Goal: Task Accomplishment & Management: Complete application form

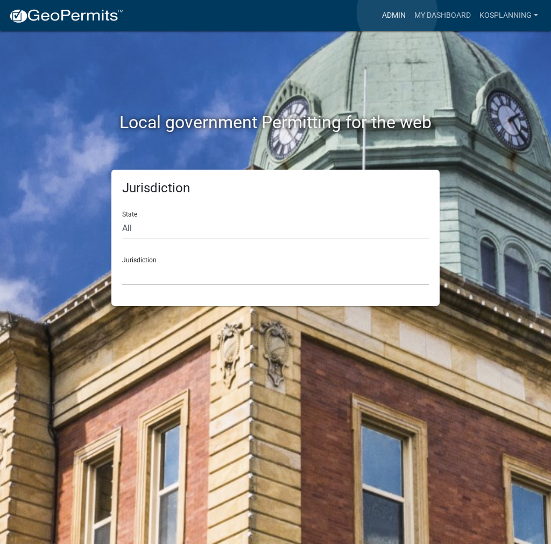
click at [397, 12] on link "Admin" at bounding box center [394, 15] width 32 height 20
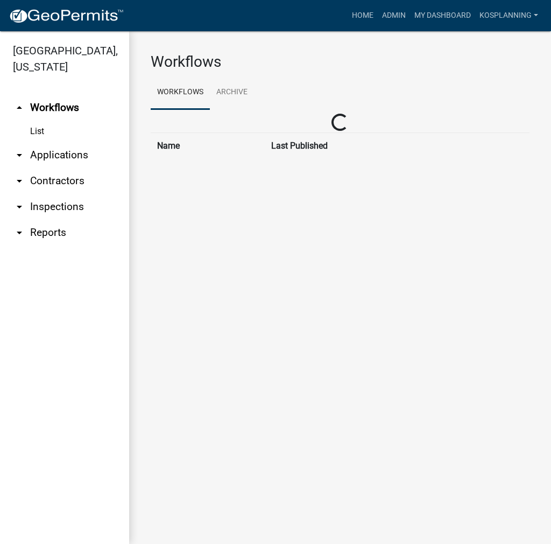
click at [82, 178] on link "arrow_drop_down Contractors" at bounding box center [64, 181] width 129 height 26
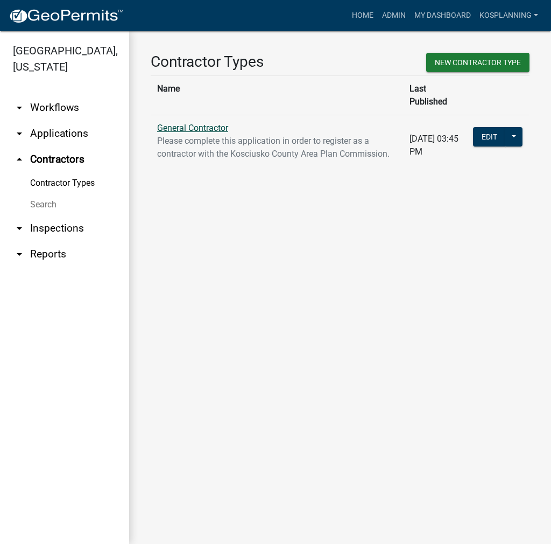
click at [196, 123] on link "General Contractor" at bounding box center [192, 128] width 71 height 10
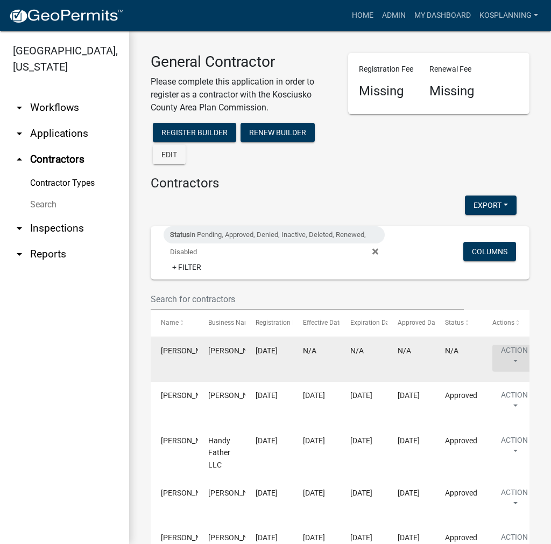
click at [510, 354] on button "Action" at bounding box center [515, 358] width 44 height 27
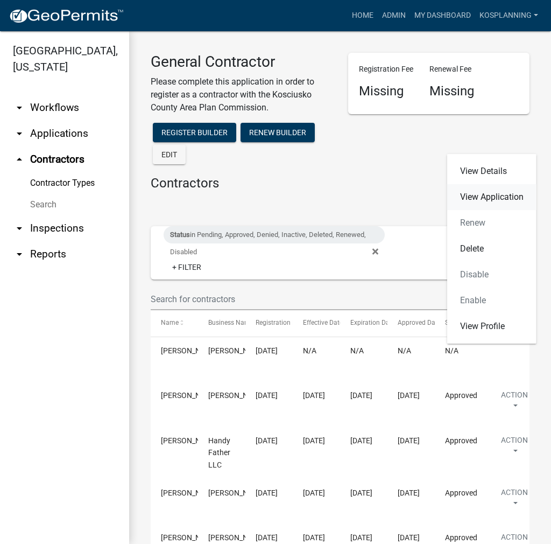
click at [498, 198] on link "View Application" at bounding box center [492, 197] width 89 height 26
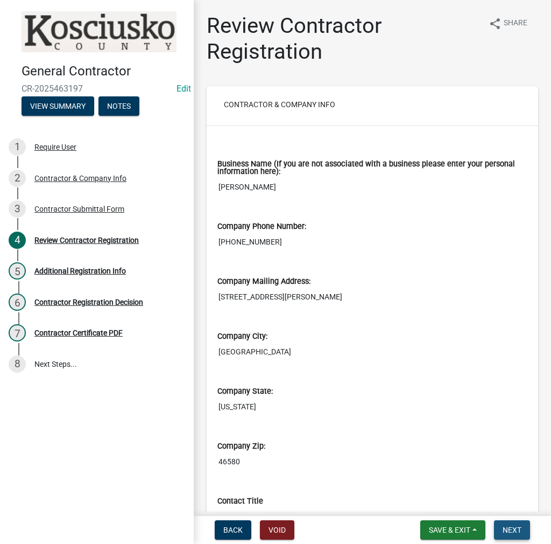
click at [507, 527] on span "Next" at bounding box center [512, 530] width 19 height 9
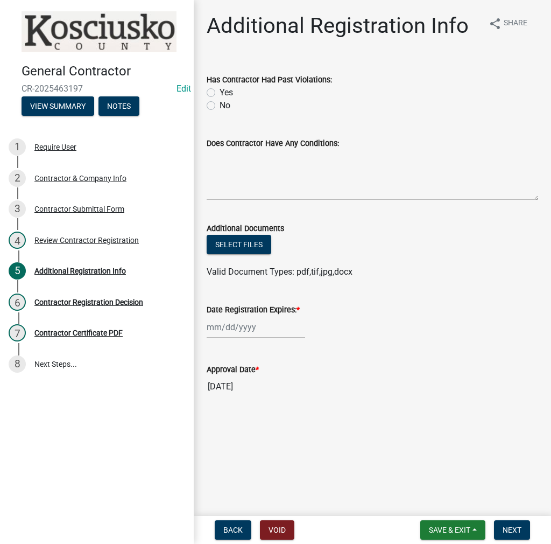
click at [220, 104] on label "No" at bounding box center [225, 105] width 11 height 13
click at [220, 104] on input "No" at bounding box center [223, 102] width 7 height 7
radio input "true"
click at [236, 171] on textarea "Does Contractor Have Any Conditions:" at bounding box center [373, 175] width 332 height 51
type textarea "none"
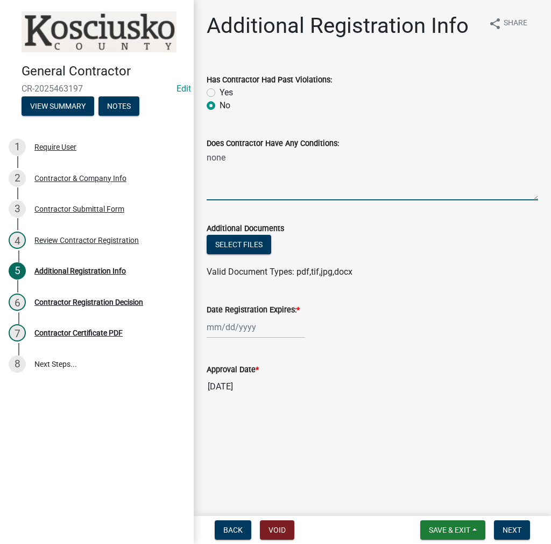
click at [240, 321] on div at bounding box center [256, 327] width 99 height 22
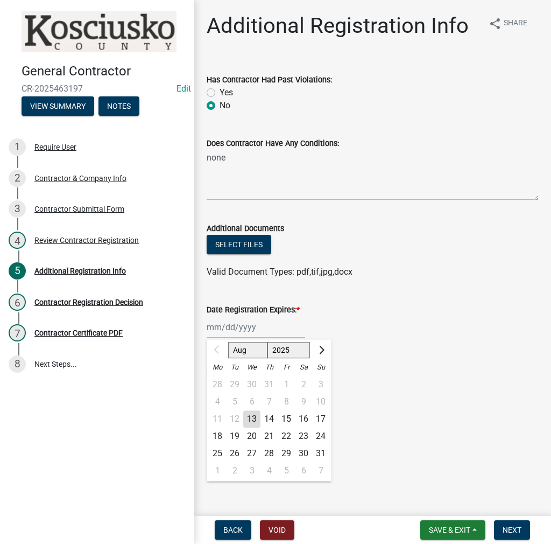
click at [280, 348] on select "2025 2026 2027 2028 2029 2030 2031 2032 2033 2034 2035 2036 2037 2038 2039 2040…" at bounding box center [289, 350] width 43 height 16
select select "2026"
click at [268, 342] on select "2025 2026 2027 2028 2029 2030 2031 2032 2033 2034 2035 2036 2037 2038 2039 2040…" at bounding box center [289, 350] width 43 height 16
click at [267, 418] on div "13" at bounding box center [269, 418] width 17 height 17
type input "[DATE]"
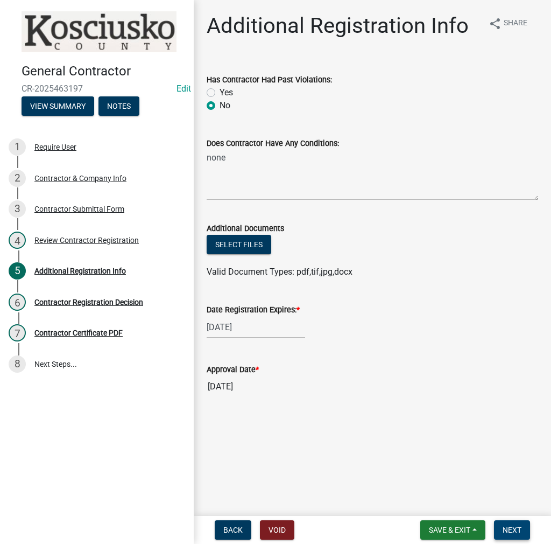
click at [503, 524] on button "Next" at bounding box center [512, 529] width 36 height 19
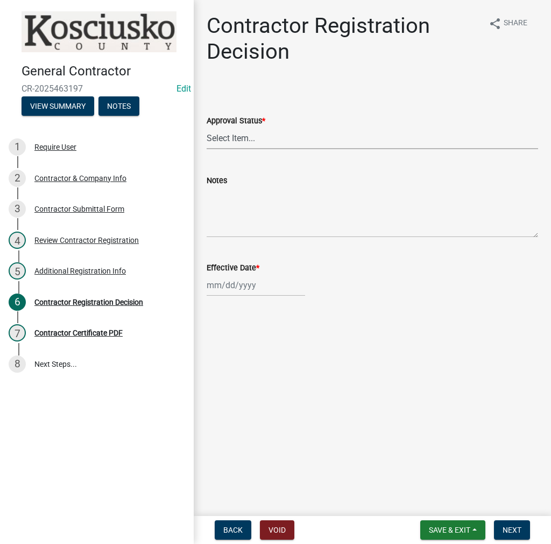
click at [239, 139] on select "Select Item... Approved Denied" at bounding box center [373, 138] width 332 height 22
click at [207, 127] on select "Select Item... Approved Denied" at bounding box center [373, 138] width 332 height 22
select select "8e4351d7-4ebf-4714-a7c9-c8187f00e083"
click at [230, 288] on div at bounding box center [256, 285] width 99 height 22
select select "8"
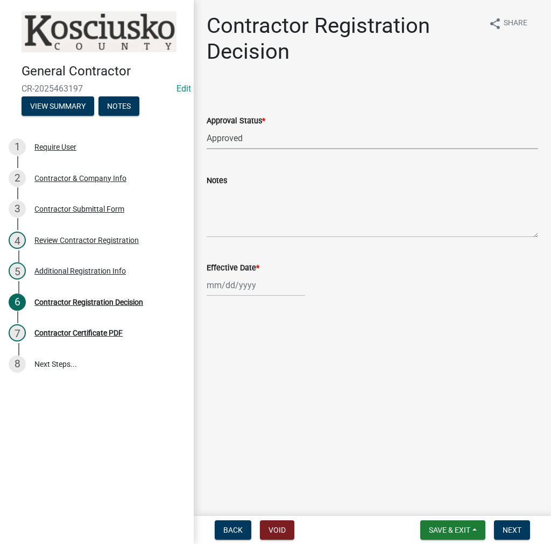
select select "2025"
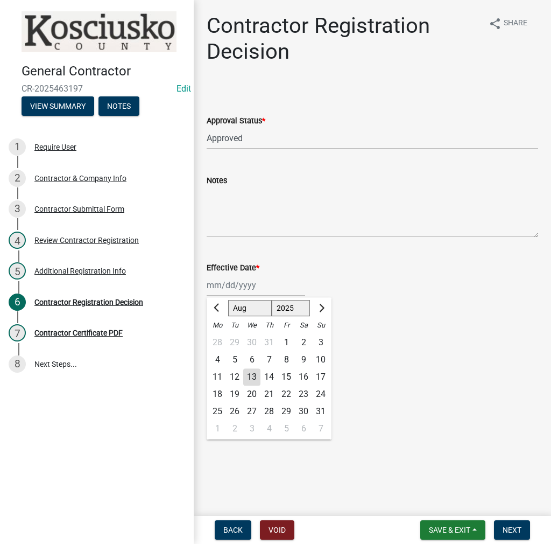
click at [250, 374] on div "13" at bounding box center [251, 376] width 17 height 17
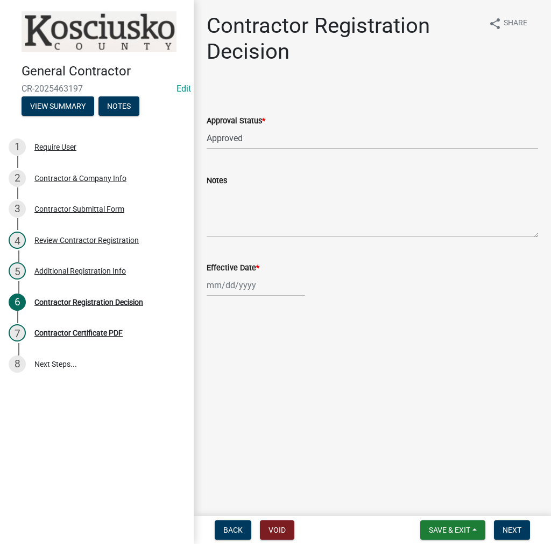
type input "[DATE]"
click at [521, 524] on button "Next" at bounding box center [512, 529] width 36 height 19
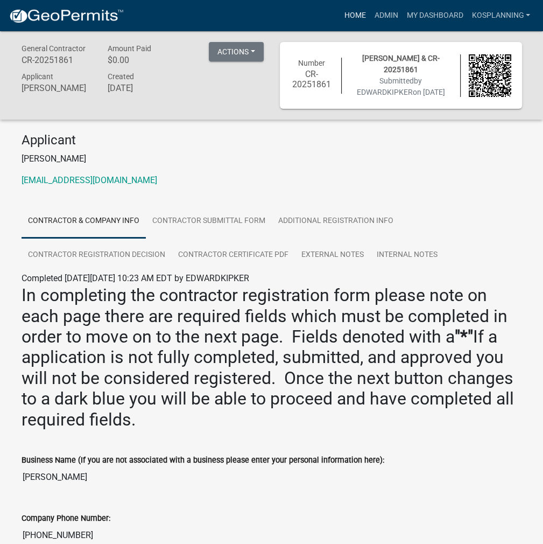
click at [361, 17] on link "Home" at bounding box center [355, 15] width 30 height 20
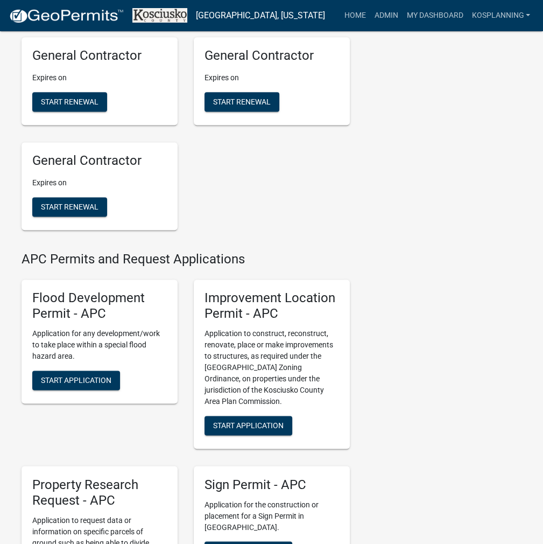
scroll to position [1077, 0]
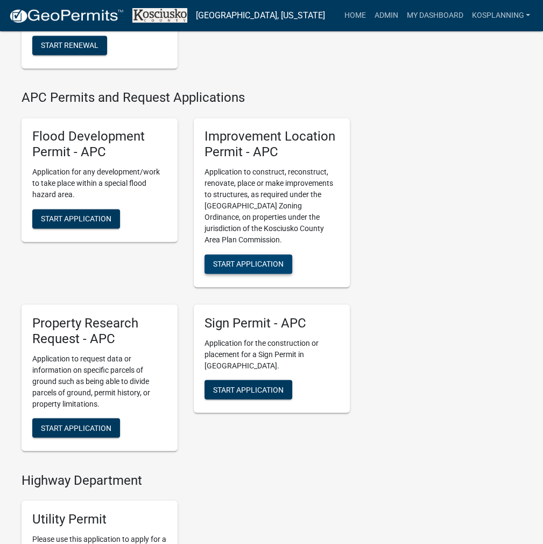
click at [267, 274] on button "Start Application" at bounding box center [249, 263] width 88 height 19
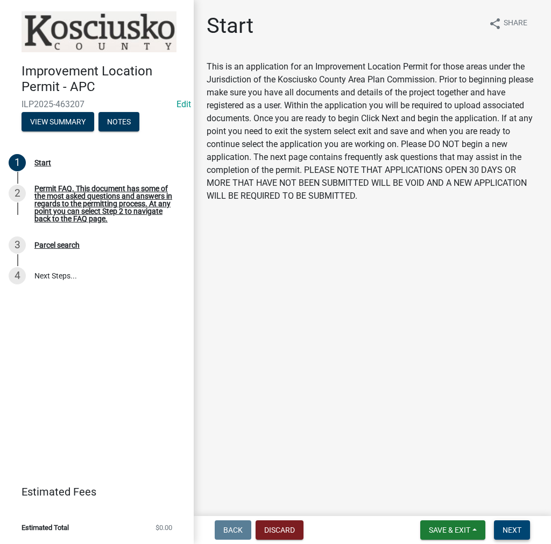
click at [501, 534] on button "Next" at bounding box center [512, 529] width 36 height 19
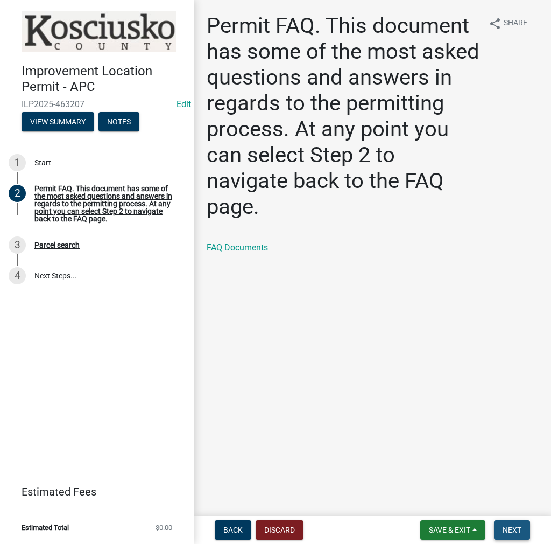
click at [511, 533] on span "Next" at bounding box center [512, 530] width 19 height 9
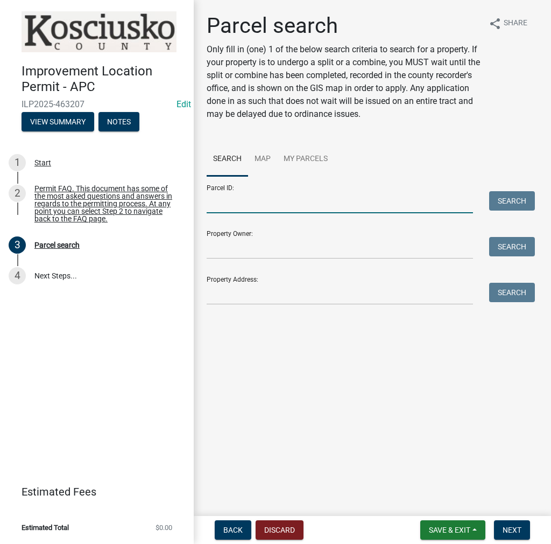
click at [241, 205] on input "Parcel ID:" at bounding box center [340, 202] width 267 height 22
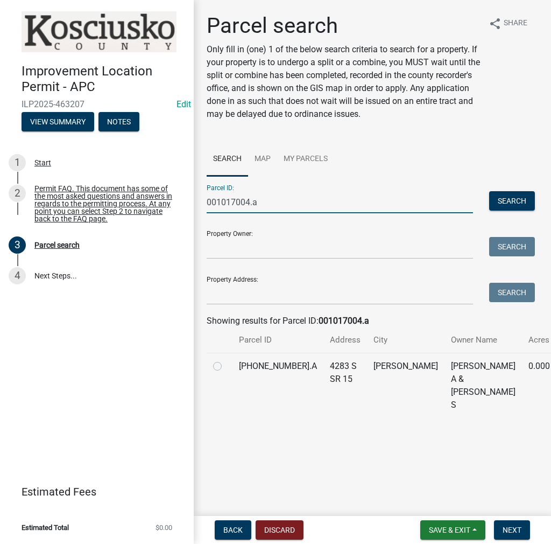
type input "001017004.a"
click at [226, 360] on label at bounding box center [226, 360] width 0 height 0
click at [226, 367] on input "radio" at bounding box center [229, 363] width 7 height 7
radio input "true"
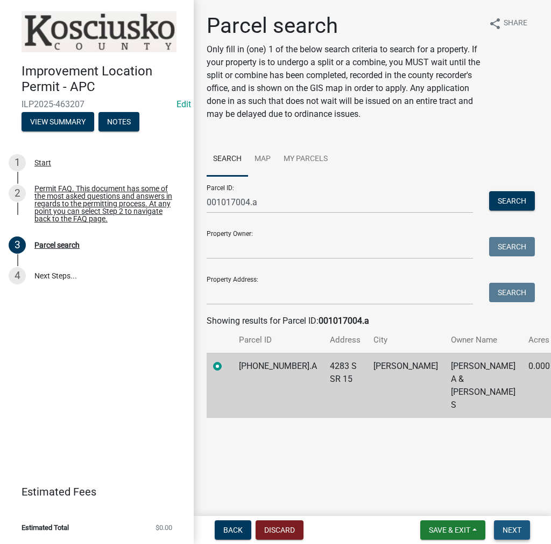
click at [509, 530] on span "Next" at bounding box center [512, 530] width 19 height 9
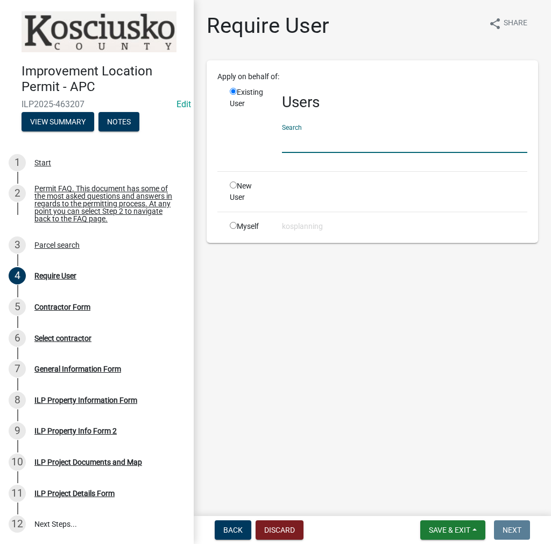
click at [316, 137] on input "text" at bounding box center [405, 142] width 246 height 22
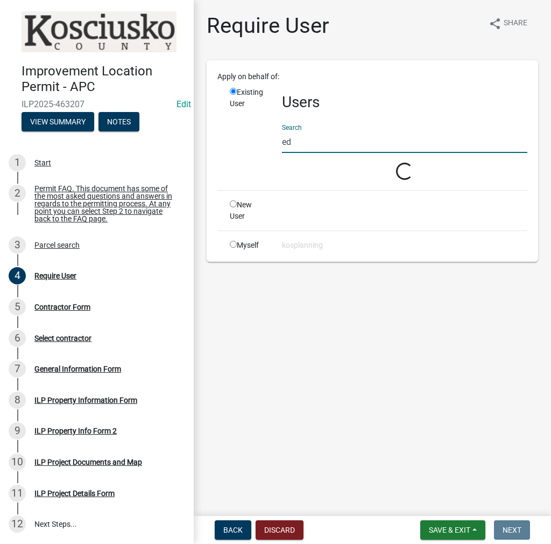
type input "e"
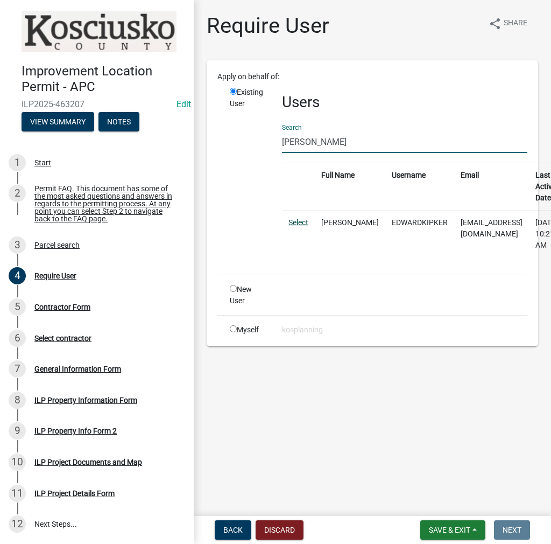
type input "[PERSON_NAME]"
click at [298, 226] on link "Select" at bounding box center [299, 222] width 20 height 9
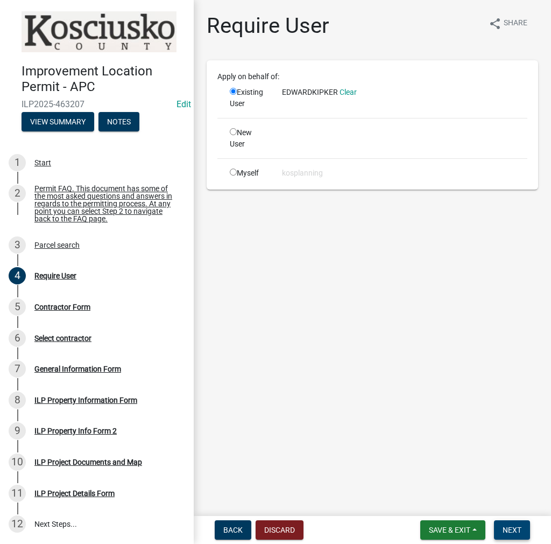
click at [513, 528] on span "Next" at bounding box center [512, 530] width 19 height 9
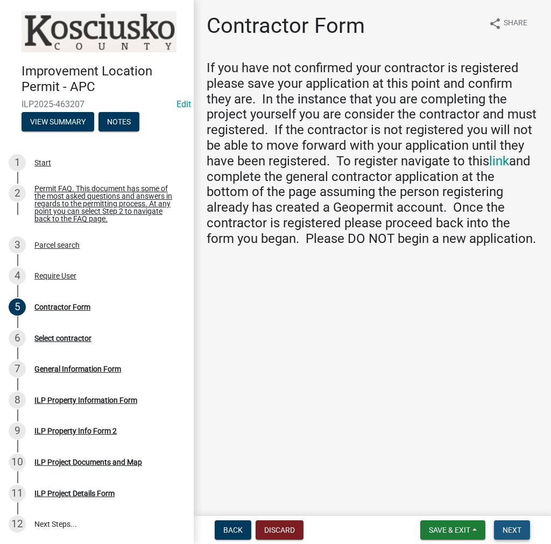
click at [520, 530] on span "Next" at bounding box center [512, 530] width 19 height 9
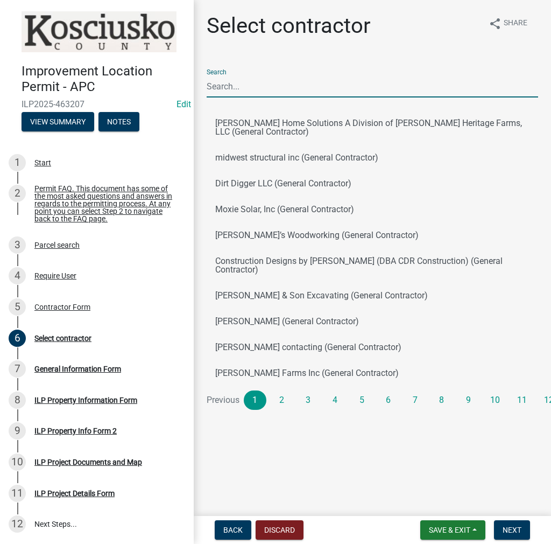
click at [234, 82] on input "Search" at bounding box center [373, 86] width 332 height 22
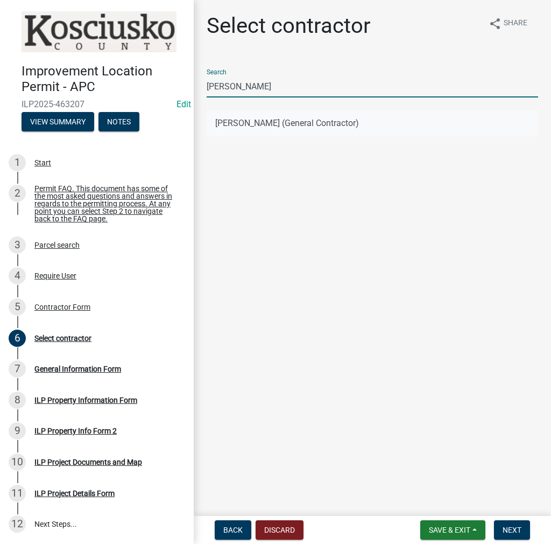
type input "[PERSON_NAME]"
click at [274, 118] on button "EDWARD KIPKER (General Contractor)" at bounding box center [373, 123] width 332 height 26
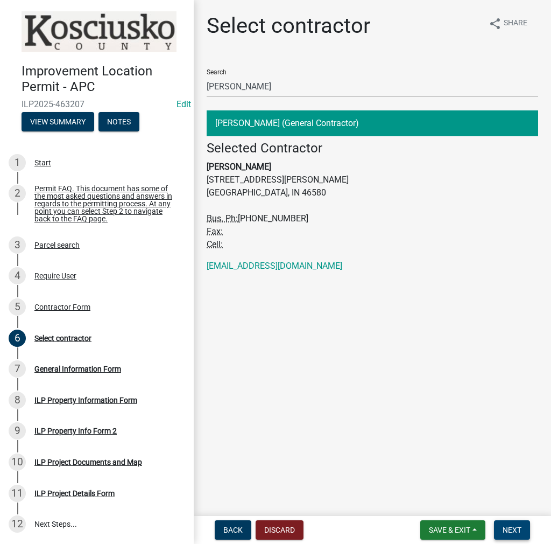
click at [508, 530] on span "Next" at bounding box center [512, 530] width 19 height 9
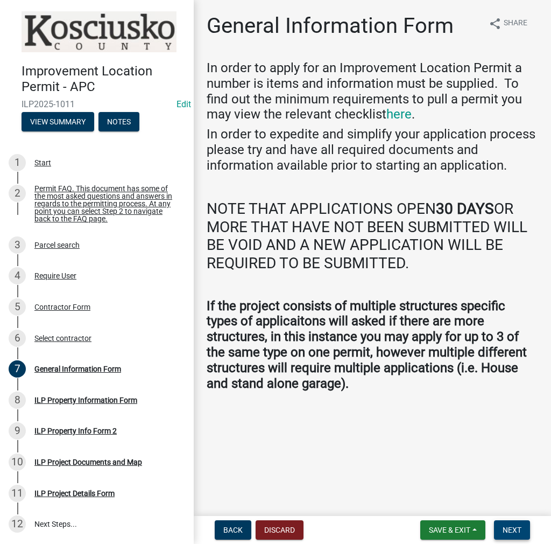
click at [509, 529] on span "Next" at bounding box center [512, 530] width 19 height 9
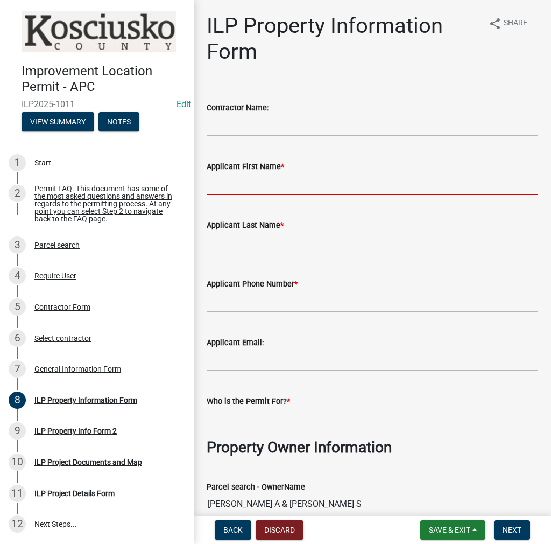
click at [237, 179] on input "Applicant First Name *" at bounding box center [373, 184] width 332 height 22
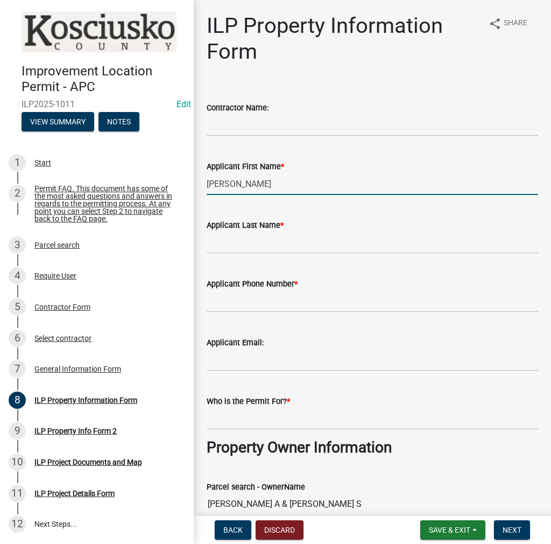
type input "[PERSON_NAME]"
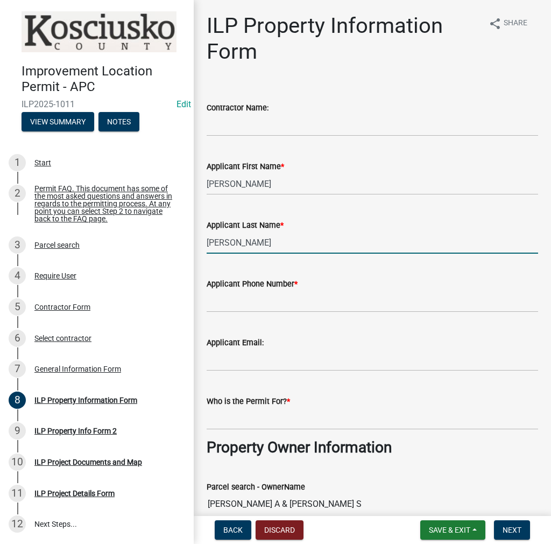
type input "[PERSON_NAME]"
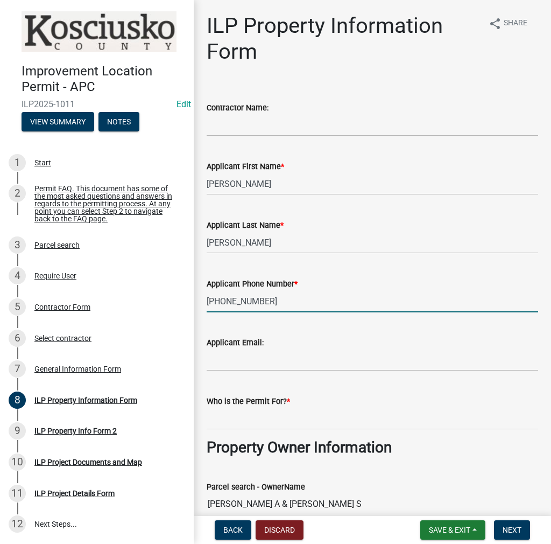
type input "[PHONE_NUMBER]"
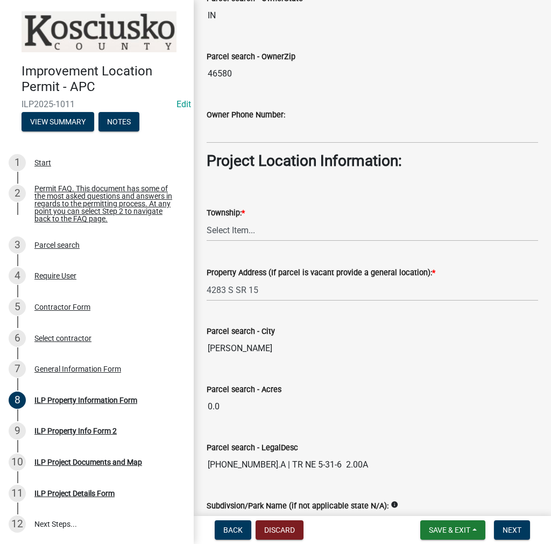
scroll to position [754, 0]
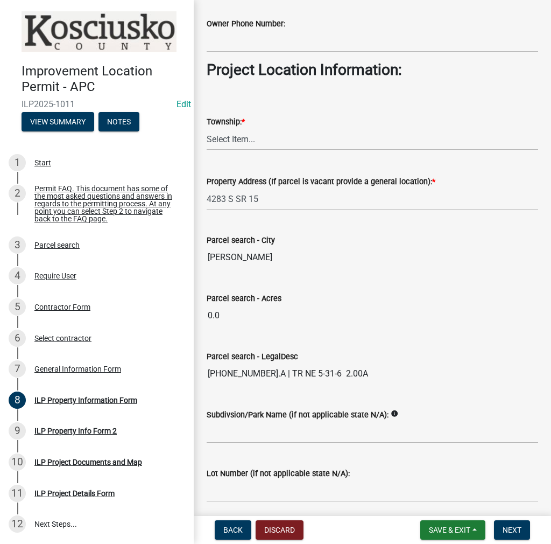
type input "[PERSON_NAME]"
click at [235, 139] on select "Select Item... Benton - Elkhart Co Clay Etna Franklin Harrison Jackson Jefferso…" at bounding box center [373, 139] width 332 height 22
click at [207, 128] on select "Select Item... Benton - Elkhart Co Clay Etna Franklin Harrison Jackson Jefferso…" at bounding box center [373, 139] width 332 height 22
select select "1ba6d0a1-8334-4cec-a782-4148eced6037"
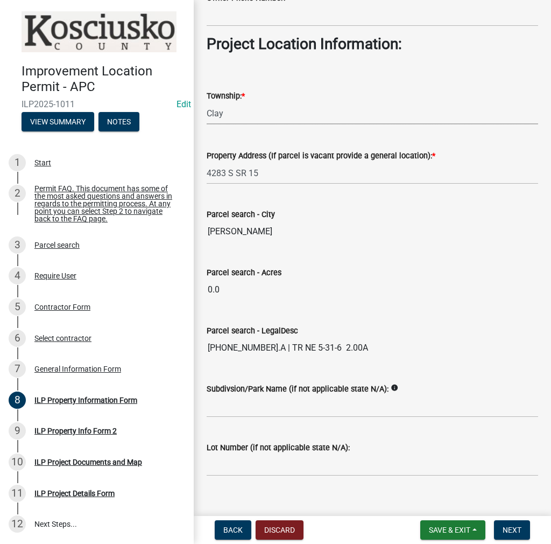
scroll to position [793, 0]
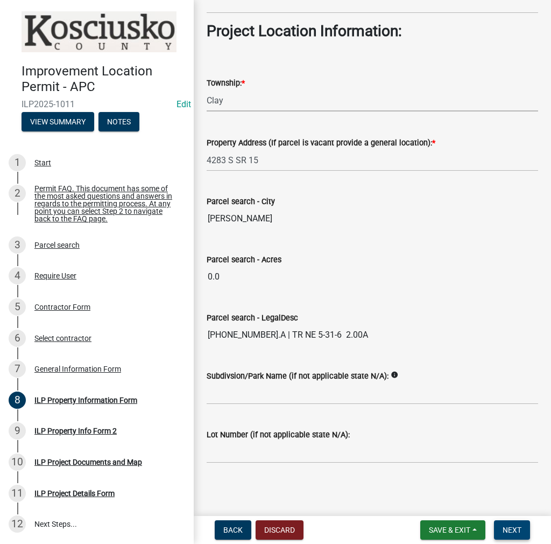
click at [510, 529] on span "Next" at bounding box center [512, 530] width 19 height 9
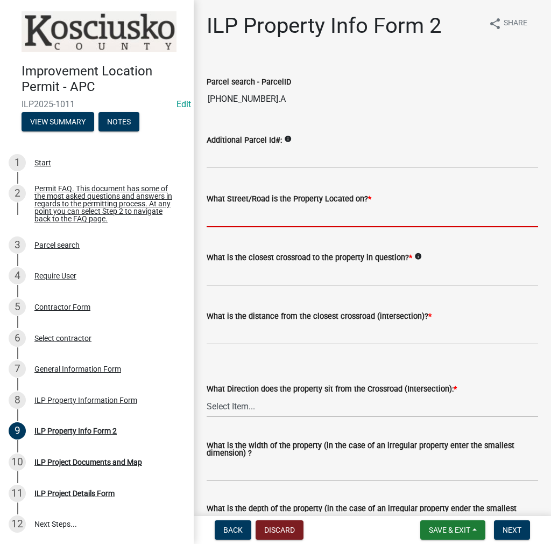
click at [245, 215] on input "What Street/Road is the Property Located on? *" at bounding box center [373, 216] width 332 height 22
type input "SR 15"
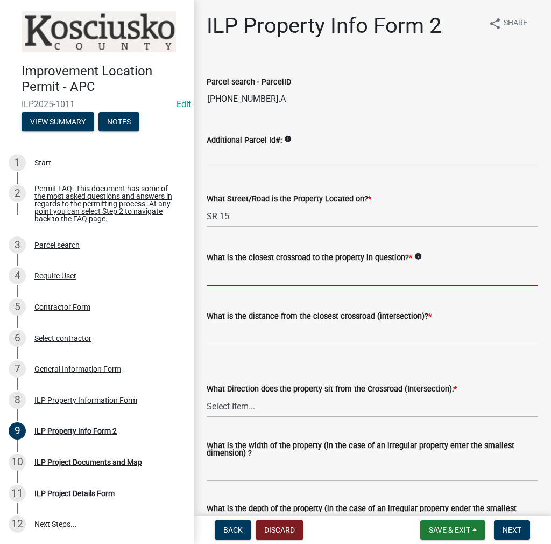
click at [269, 275] on input "What is the closest crossroad to the property in question? *" at bounding box center [373, 275] width 332 height 22
type input "UNION ST"
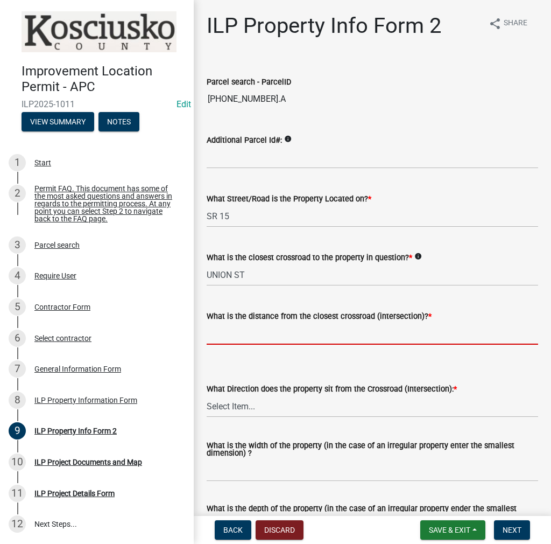
click at [236, 330] on input "text" at bounding box center [373, 334] width 332 height 22
type input "536"
click at [238, 403] on select "Select Item... N NE NW S SE SW E W" at bounding box center [373, 406] width 332 height 22
click at [207, 395] on select "Select Item... N NE NW S SE SW E W" at bounding box center [373, 406] width 332 height 22
select select "30cad654-0079-4cbe-a349-097ae71a5774"
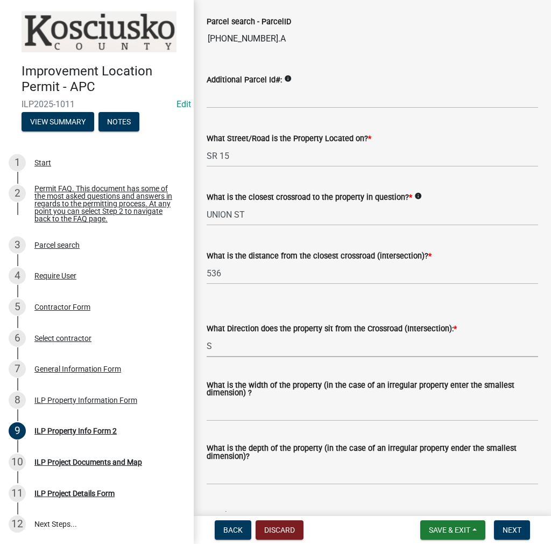
scroll to position [215, 0]
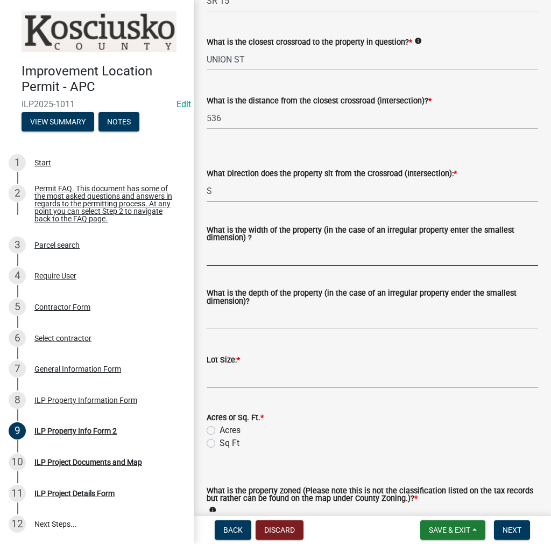
click at [241, 255] on input "What is the width of the property (in the case of an irregular property enter t…" at bounding box center [373, 255] width 332 height 22
type input "VARIES"
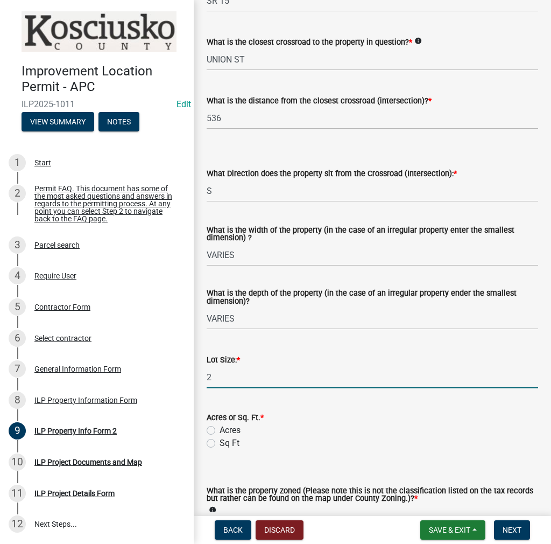
type input "2"
click at [220, 429] on label "Acres" at bounding box center [230, 430] width 21 height 13
click at [220, 429] on input "Acres" at bounding box center [223, 427] width 7 height 7
radio input "true"
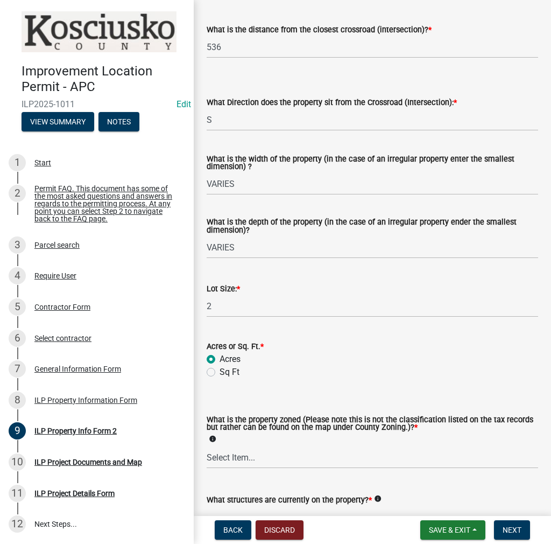
scroll to position [377, 0]
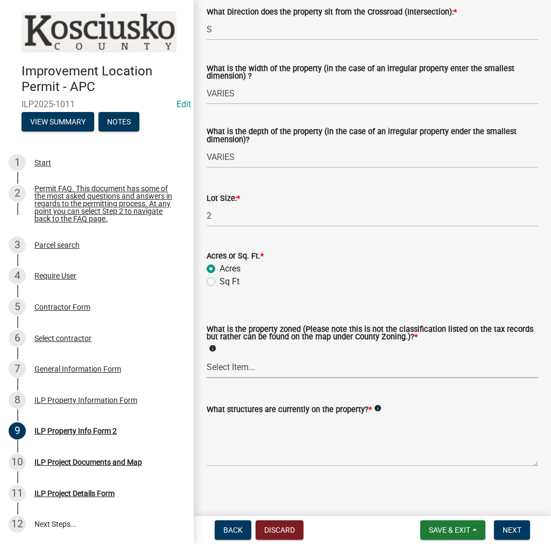
drag, startPoint x: 237, startPoint y: 367, endPoint x: 241, endPoint y: 376, distance: 9.7
click at [237, 367] on select "Select Item... Agricultural Agricultural 2 Commercial Environmental Industrial …" at bounding box center [373, 367] width 332 height 22
click at [207, 356] on select "Select Item... Agricultural Agricultural 2 Commercial Environmental Industrial …" at bounding box center [373, 367] width 332 height 22
select select "ea119d11-e52e-4559-b746-af06211fe819"
click at [239, 435] on textarea "What structures are currently on the property? *" at bounding box center [373, 441] width 332 height 51
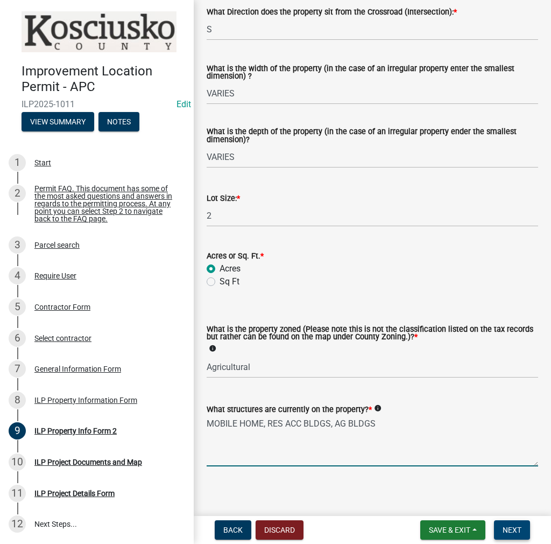
type textarea "MOBILE HOME, RES ACC BLDGS, AG BLDGS"
click at [513, 528] on span "Next" at bounding box center [512, 530] width 19 height 9
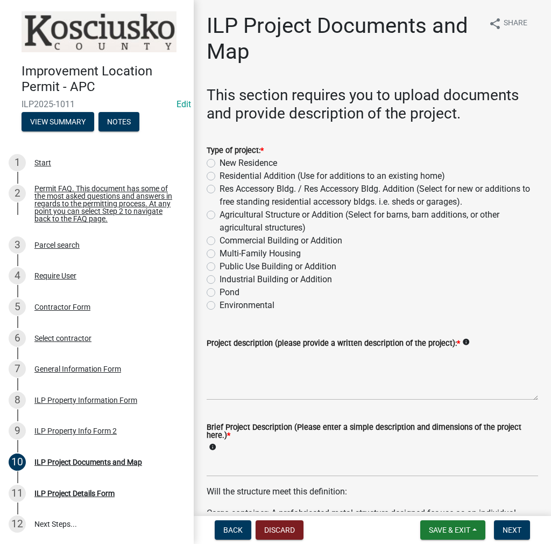
click at [220, 214] on label "Agricultural Structure or Addition (Select for barns, barn additions, or other …" at bounding box center [379, 221] width 319 height 26
click at [220, 214] on input "Agricultural Structure or Addition (Select for barns, barn additions, or other …" at bounding box center [223, 211] width 7 height 7
radio input "true"
click at [222, 365] on textarea "Project description (please provide a written description of the project): *" at bounding box center [373, 374] width 332 height 51
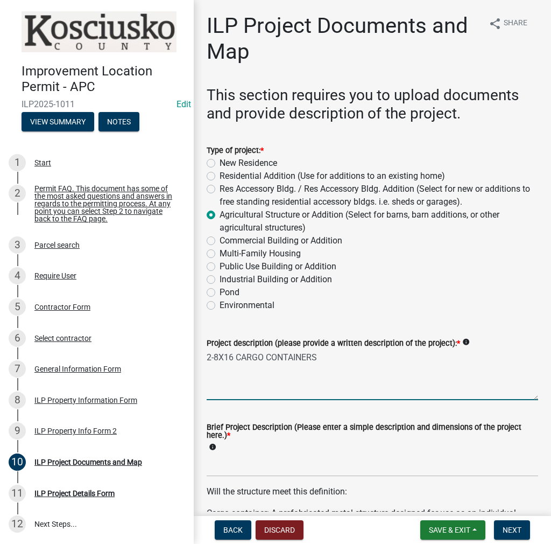
type textarea "2-8X16 CARGO CONTAINERS"
click at [239, 462] on input "Brief Project Description (Please enter a simple description and dimensions of …" at bounding box center [373, 466] width 332 height 22
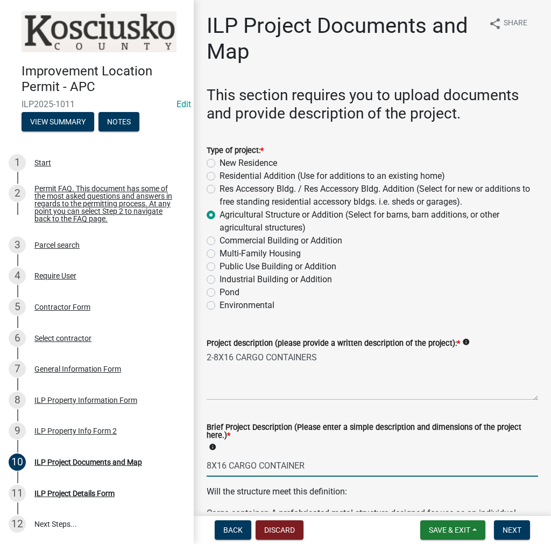
type input "8X16 CARGO CONTAINER"
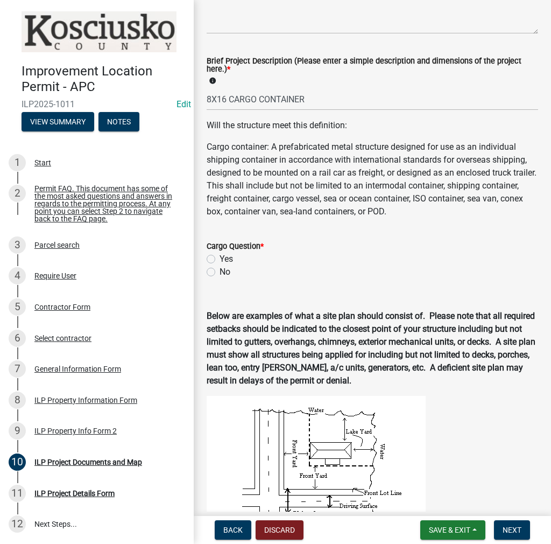
click at [220, 261] on label "Yes" at bounding box center [226, 259] width 13 height 13
click at [220, 260] on input "Yes" at bounding box center [223, 256] width 7 height 7
radio input "true"
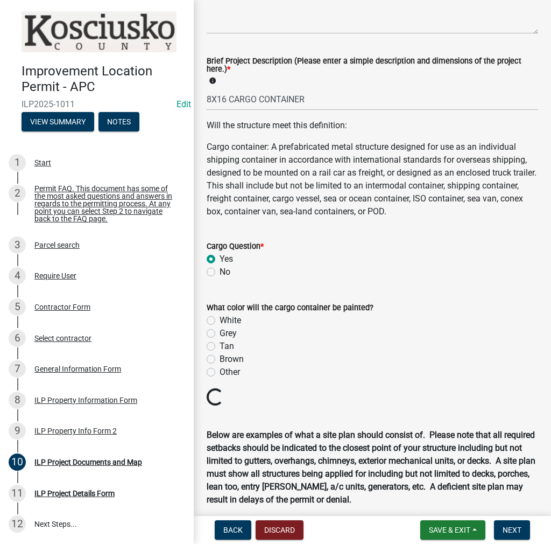
click at [220, 321] on label "White" at bounding box center [231, 320] width 22 height 13
click at [220, 321] on input "White" at bounding box center [223, 317] width 7 height 7
radio input "true"
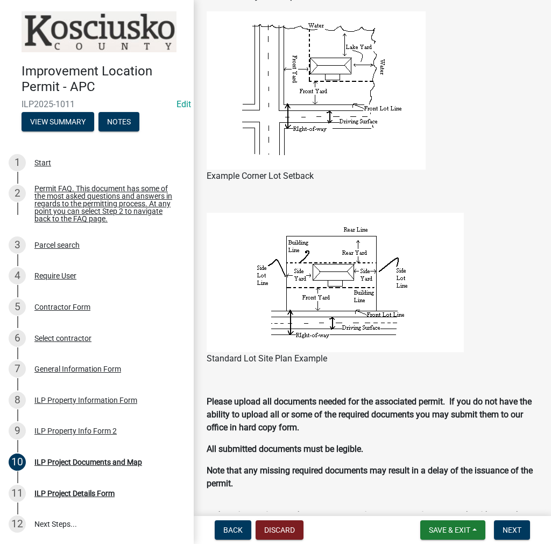
scroll to position [959, 0]
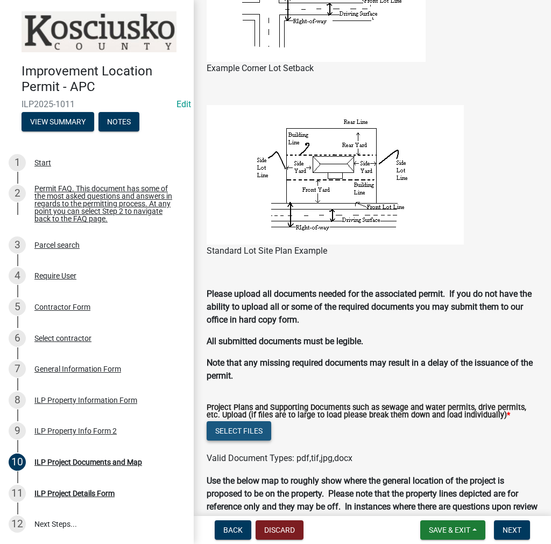
click at [261, 435] on button "Select files" at bounding box center [239, 430] width 65 height 19
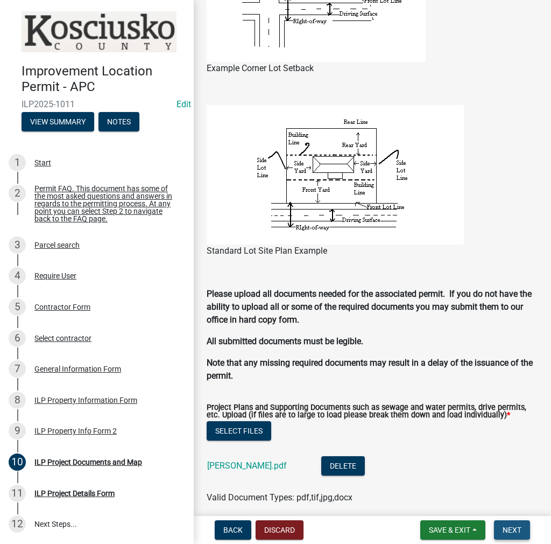
click at [517, 535] on button "Next" at bounding box center [512, 529] width 36 height 19
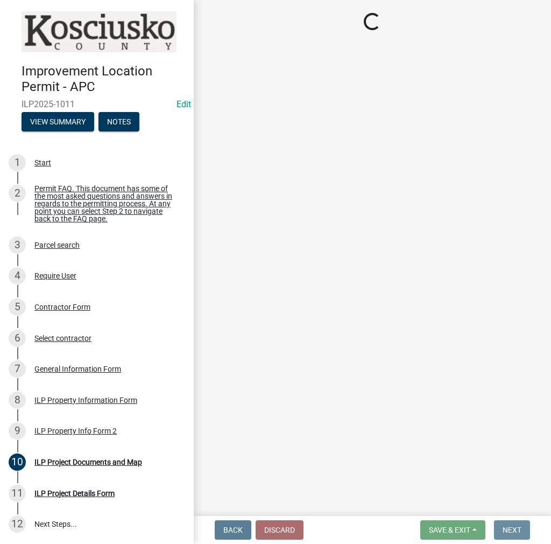
scroll to position [0, 0]
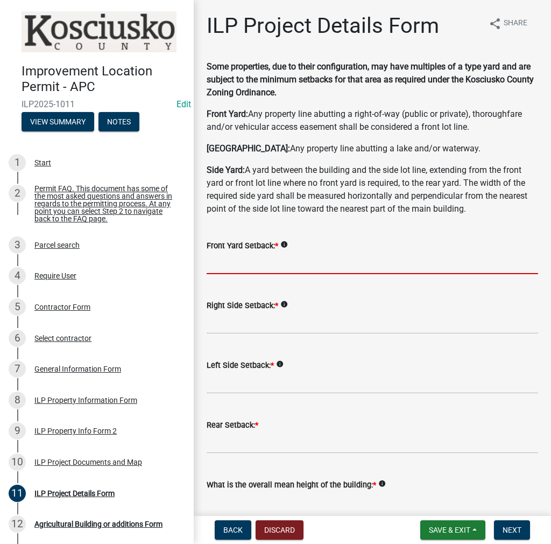
click at [233, 268] on input "text" at bounding box center [373, 263] width 332 height 22
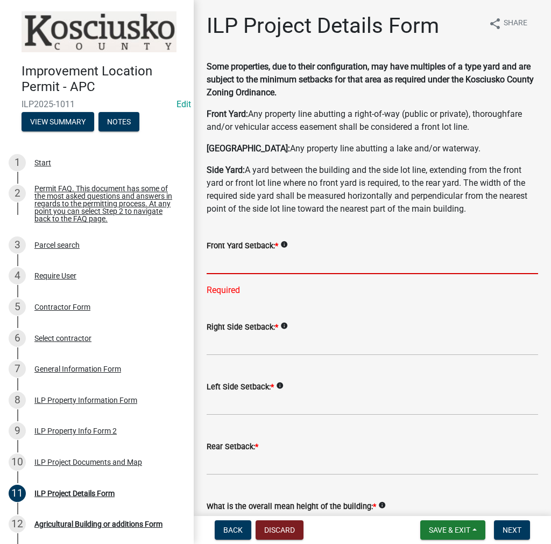
click at [228, 260] on input "text" at bounding box center [373, 263] width 332 height 22
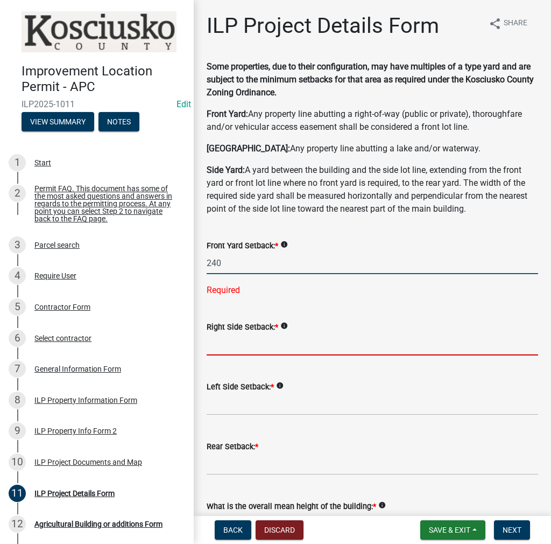
type input "240.0"
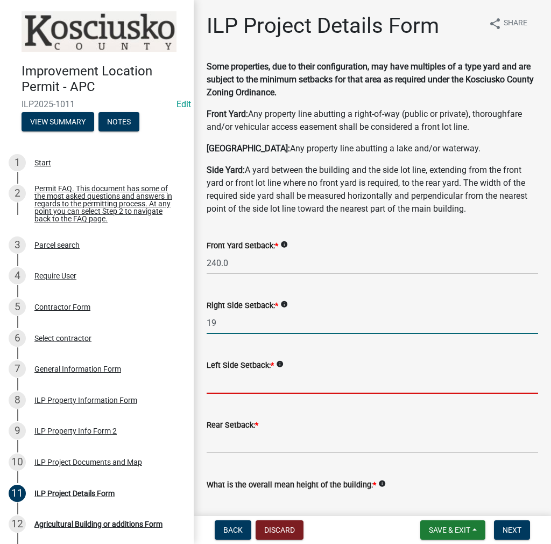
type input "19.0"
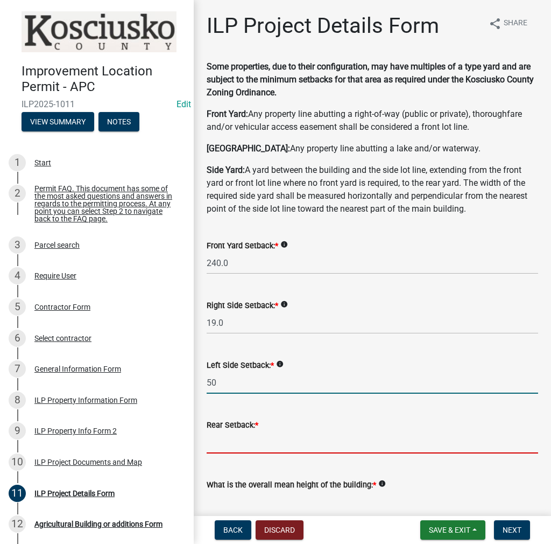
type input "50.0"
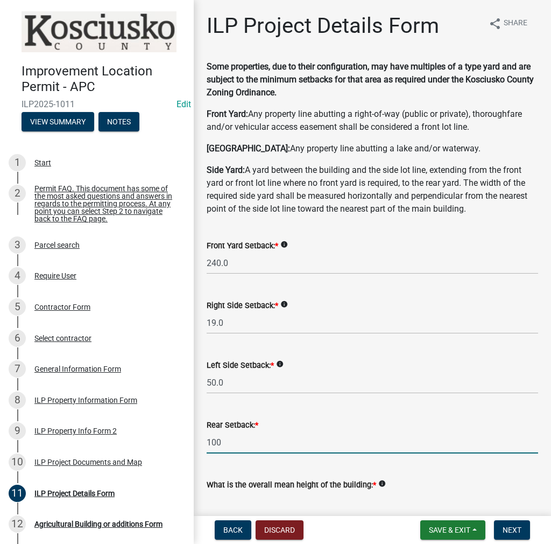
type input "100.0"
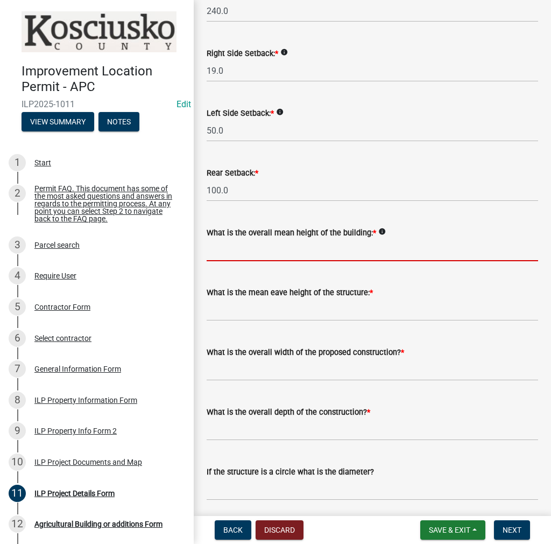
scroll to position [270, 0]
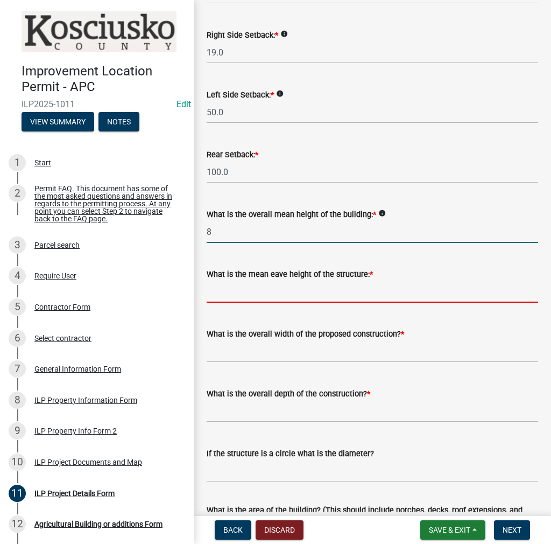
type input "8.0"
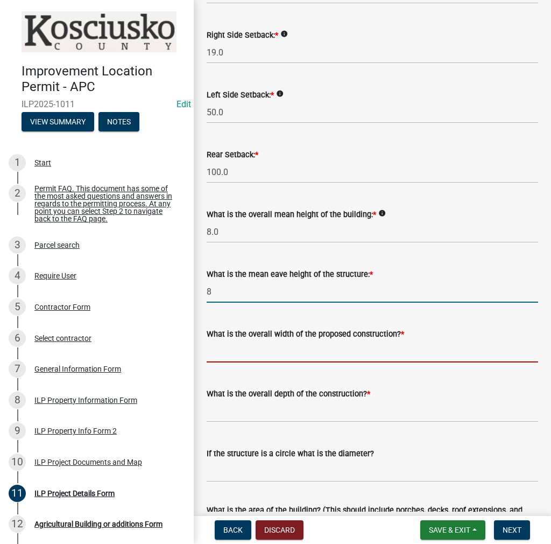
type input "8.0"
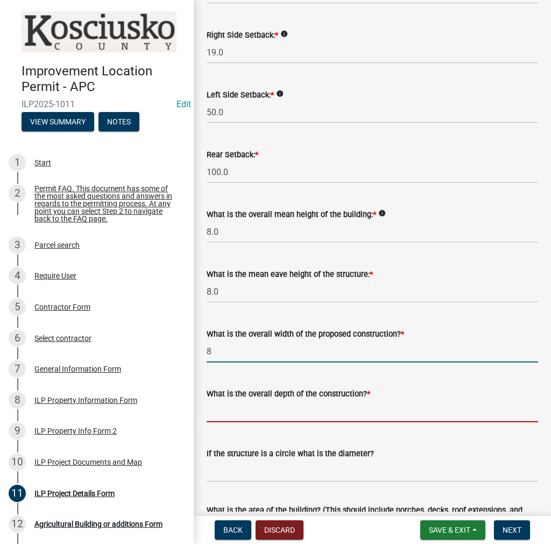
type input "8.00"
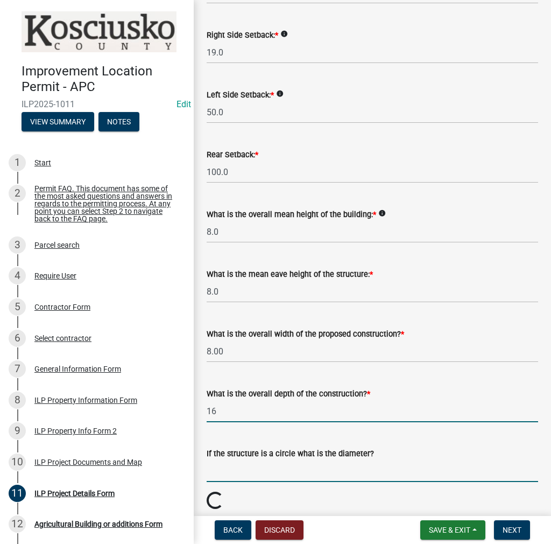
type input "16.00"
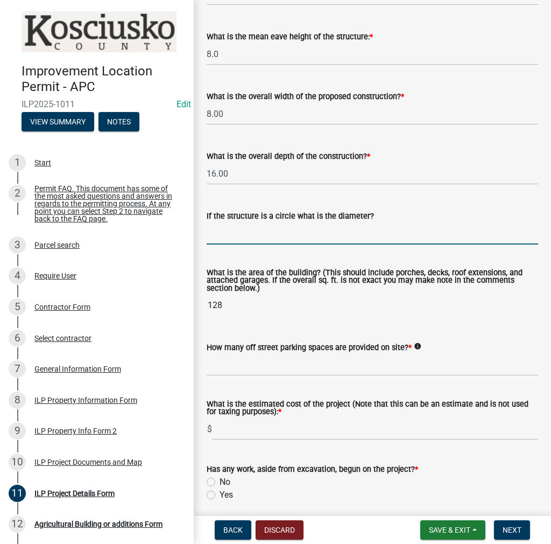
scroll to position [540, 0]
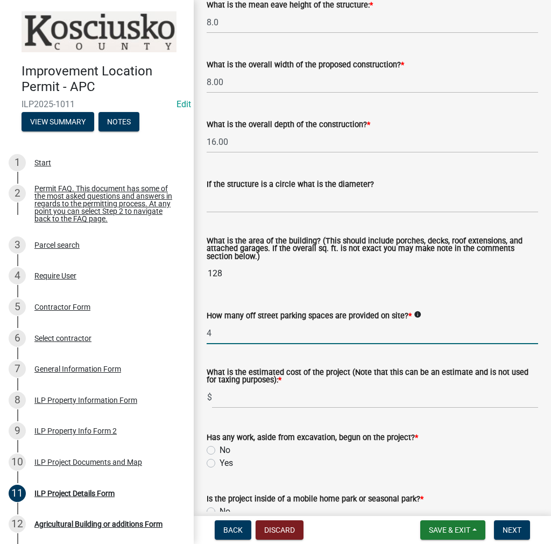
type input "4"
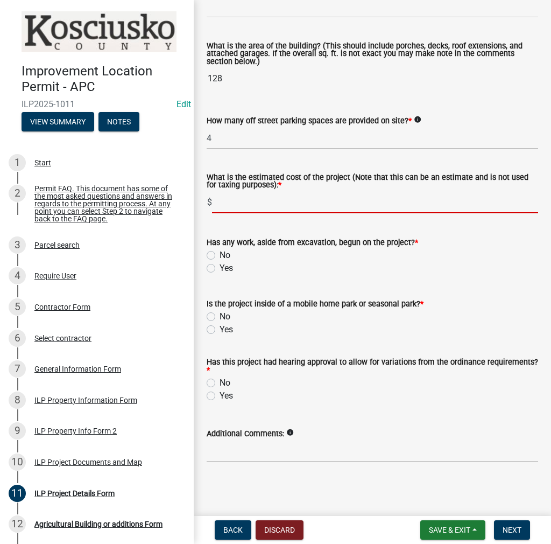
scroll to position [736, 0]
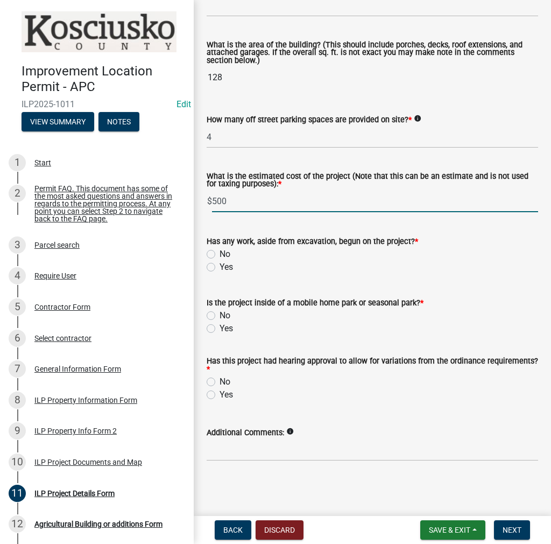
type input "500"
click at [220, 265] on label "Yes" at bounding box center [226, 267] width 13 height 13
click at [220, 265] on input "Yes" at bounding box center [223, 264] width 7 height 7
radio input "true"
click at [220, 316] on label "No" at bounding box center [225, 315] width 11 height 13
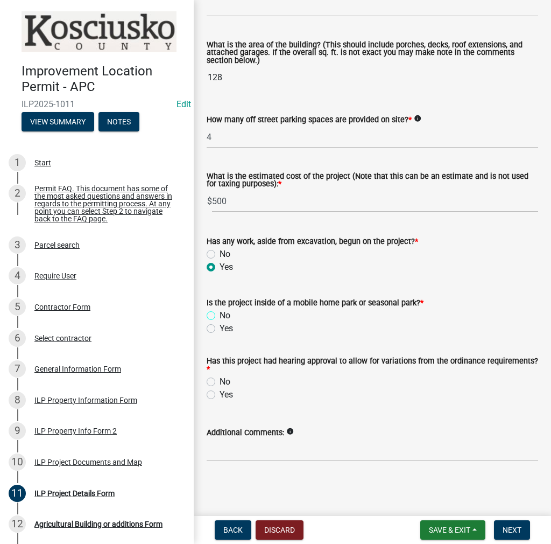
click at [220, 316] on input "No" at bounding box center [223, 312] width 7 height 7
radio input "true"
drag, startPoint x: 208, startPoint y: 385, endPoint x: 209, endPoint y: 379, distance: 6.6
click at [220, 384] on label "No" at bounding box center [225, 381] width 11 height 13
click at [220, 382] on input "No" at bounding box center [223, 378] width 7 height 7
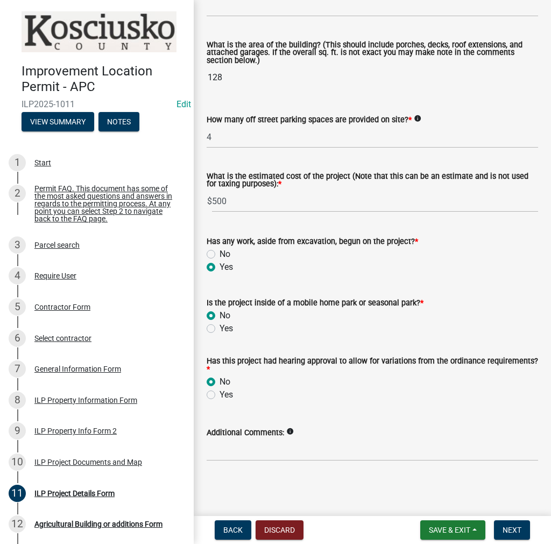
radio input "true"
click at [516, 531] on span "Next" at bounding box center [512, 530] width 19 height 9
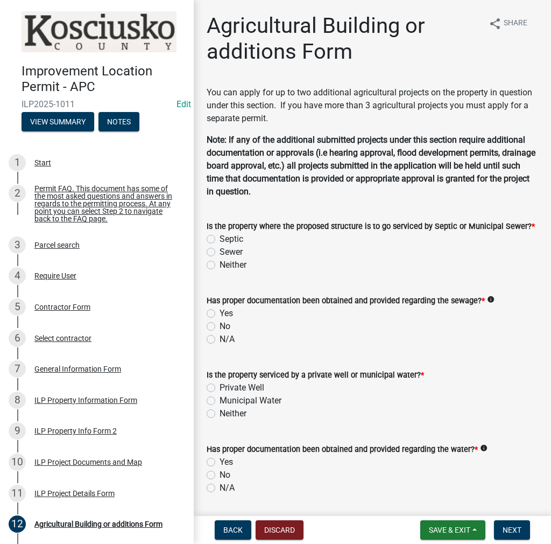
click at [220, 240] on label "Septic" at bounding box center [232, 239] width 24 height 13
click at [220, 240] on input "Septic" at bounding box center [223, 236] width 7 height 7
radio input "true"
click at [220, 312] on label "Yes" at bounding box center [226, 313] width 13 height 13
click at [220, 312] on input "Yes" at bounding box center [223, 310] width 7 height 7
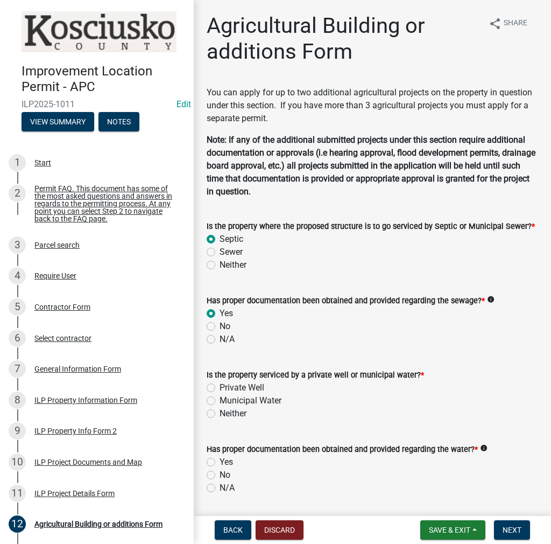
radio input "true"
click at [220, 390] on label "Private Well" at bounding box center [242, 387] width 45 height 13
click at [220, 388] on input "Private Well" at bounding box center [223, 384] width 7 height 7
radio input "true"
click at [220, 460] on label "Yes" at bounding box center [226, 462] width 13 height 13
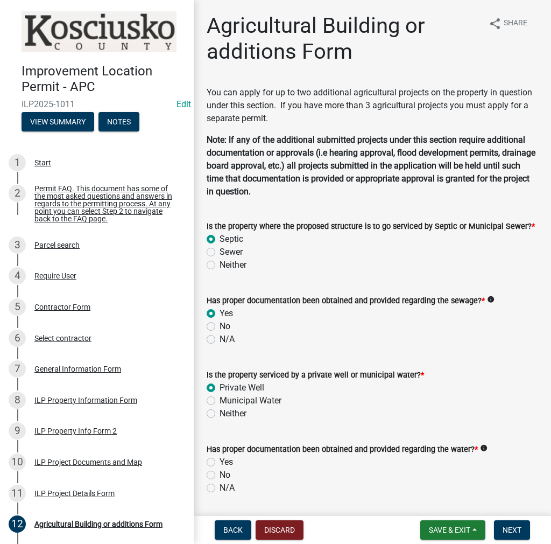
click at [220, 460] on input "Yes" at bounding box center [223, 459] width 7 height 7
radio input "true"
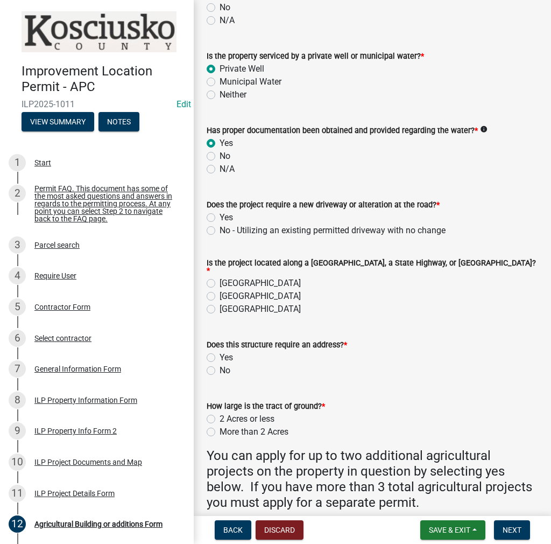
scroll to position [323, 0]
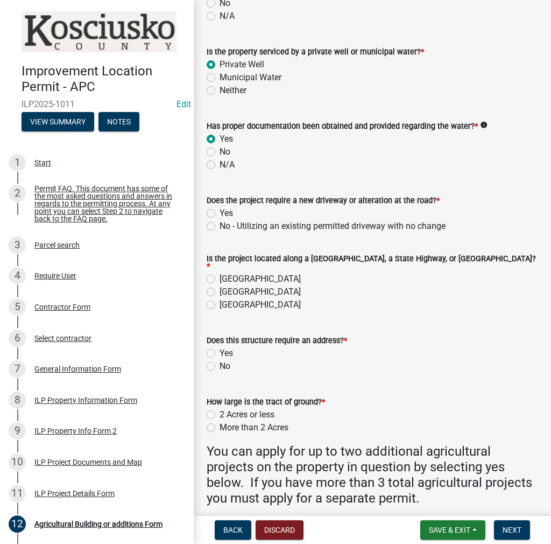
click at [220, 225] on label "No - Utilizing an existing permitted driveway with no change" at bounding box center [333, 226] width 226 height 13
click at [220, 225] on input "No - Utilizing an existing permitted driveway with no change" at bounding box center [223, 223] width 7 height 7
radio input "true"
click at [220, 275] on label "County Road" at bounding box center [260, 278] width 81 height 13
click at [220, 275] on input "County Road" at bounding box center [223, 275] width 7 height 7
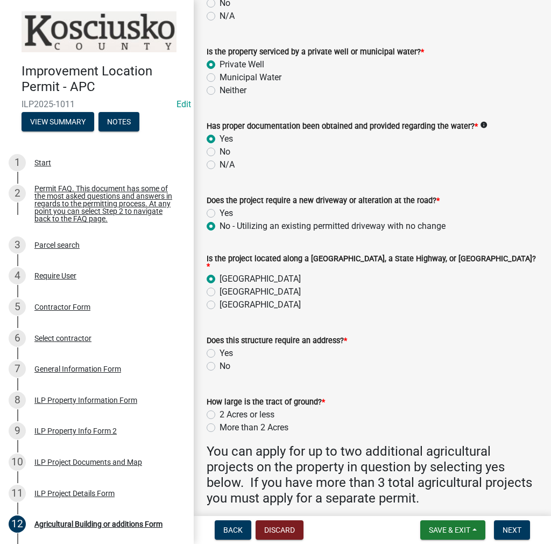
radio input "true"
click at [220, 298] on label "State Road" at bounding box center [260, 304] width 81 height 13
click at [220, 298] on input "State Road" at bounding box center [223, 301] width 7 height 7
radio input "true"
click at [220, 360] on label "No" at bounding box center [225, 366] width 11 height 13
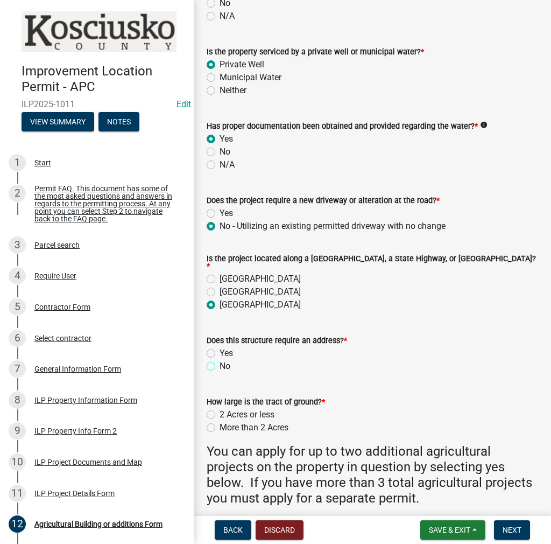
click at [220, 360] on input "No" at bounding box center [223, 363] width 7 height 7
radio input "true"
click at [220, 411] on label "2 Acres or less" at bounding box center [247, 414] width 55 height 13
click at [220, 411] on input "2 Acres or less" at bounding box center [223, 411] width 7 height 7
radio input "true"
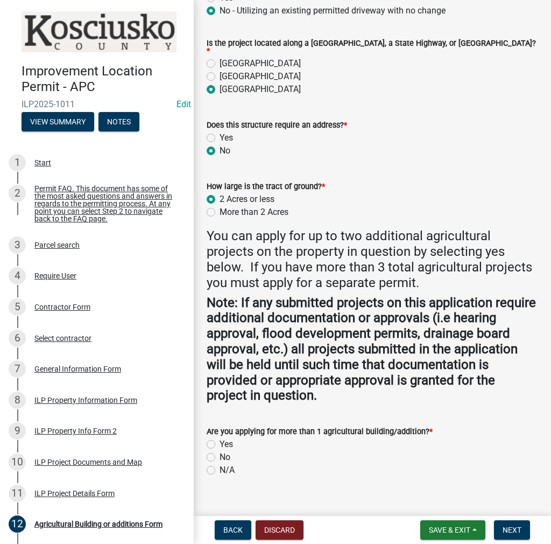
scroll to position [550, 0]
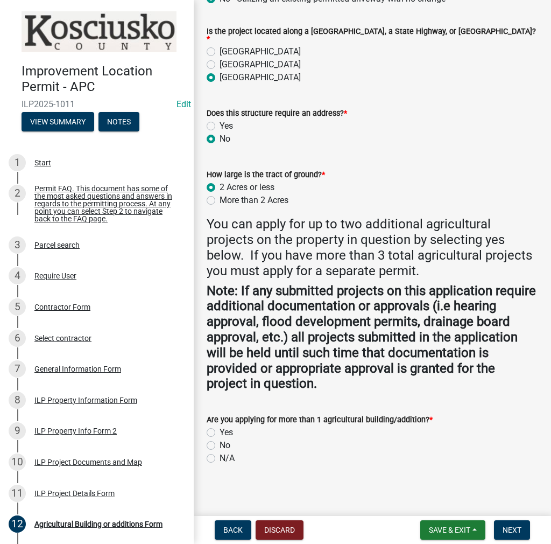
click at [220, 428] on label "Yes" at bounding box center [226, 432] width 13 height 13
click at [220, 428] on input "Yes" at bounding box center [223, 429] width 7 height 7
radio input "true"
click at [511, 530] on span "Next" at bounding box center [512, 530] width 19 height 9
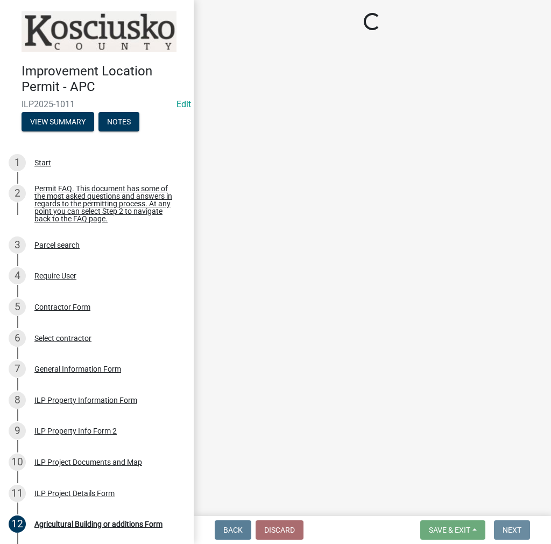
scroll to position [0, 0]
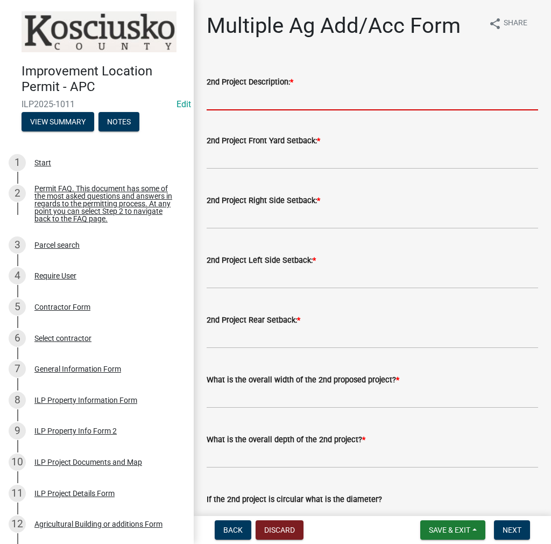
click at [221, 100] on input "2nd Project Description: *" at bounding box center [373, 99] width 332 height 22
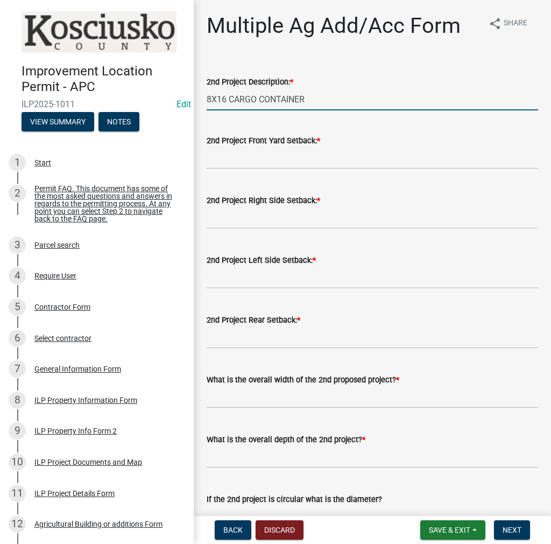
type input "8X16 CARGO CONTAINER"
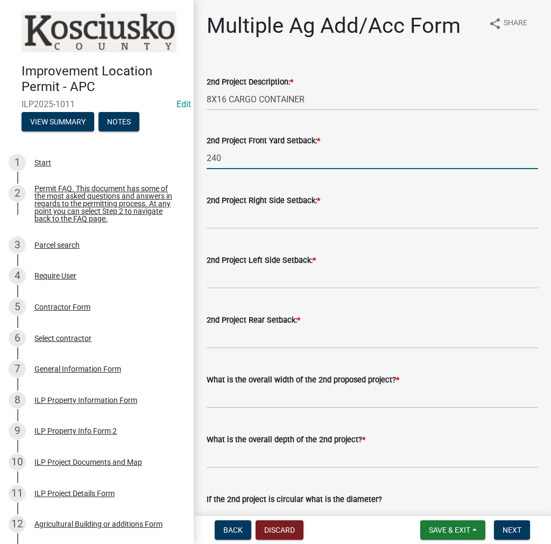
type input "240"
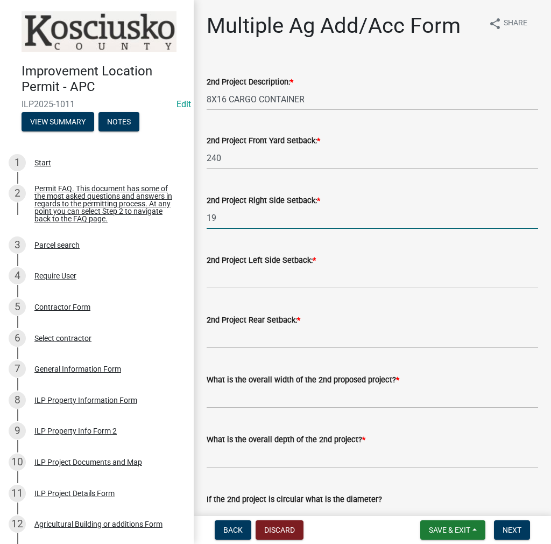
type input "19"
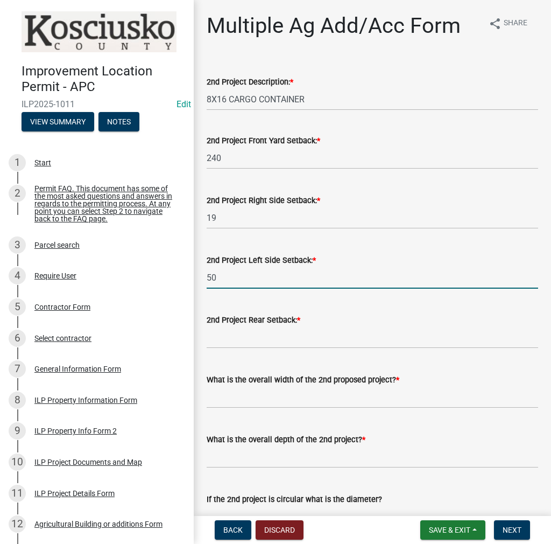
type input "50"
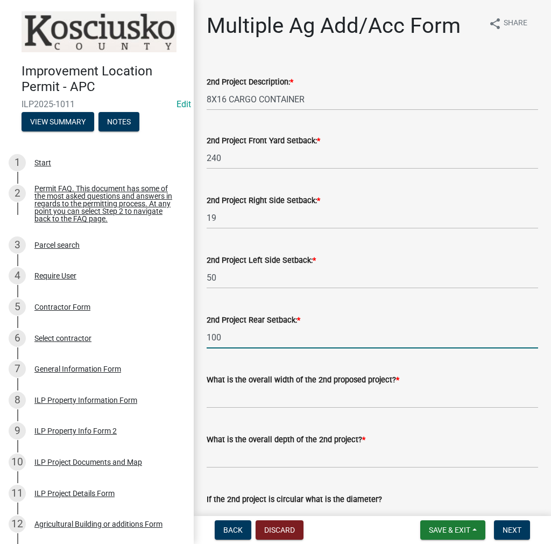
type input "100"
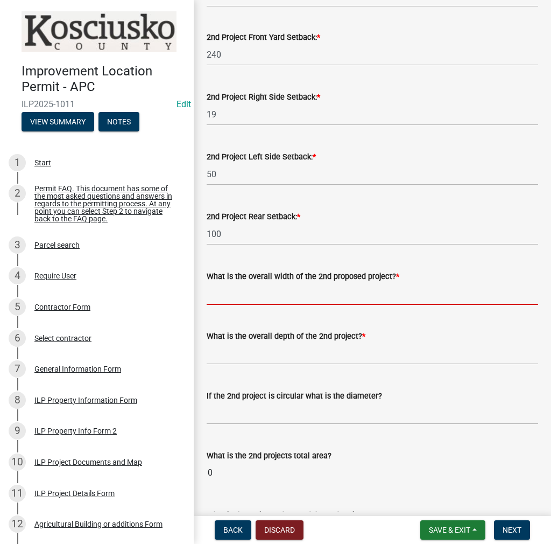
scroll to position [108, 0]
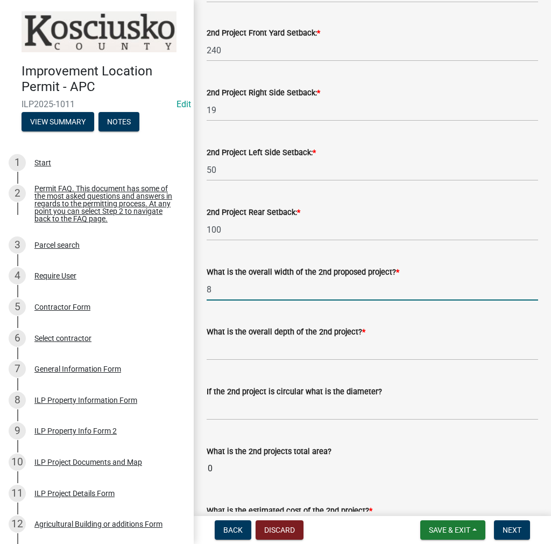
type input "8"
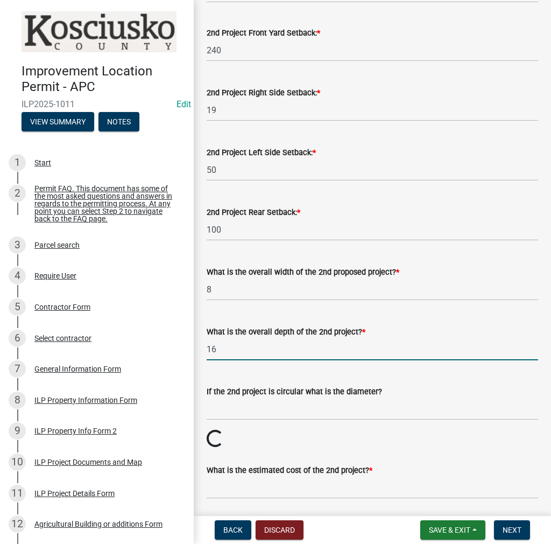
type input "16"
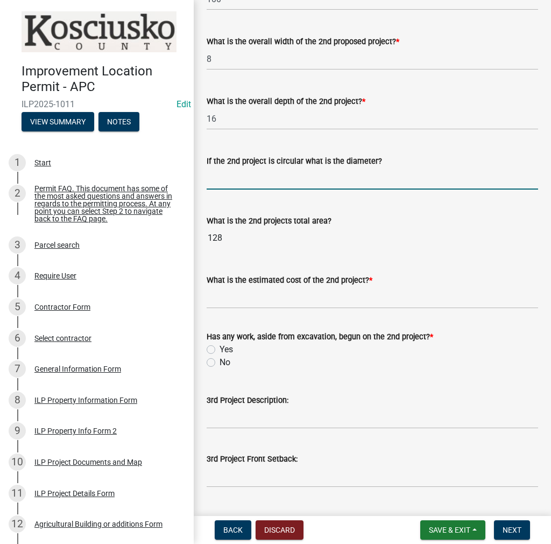
scroll to position [431, 0]
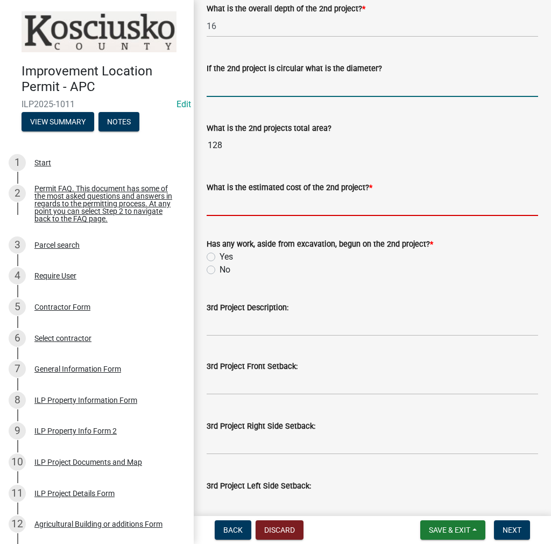
click at [239, 204] on input "What is the estimated cost of the 2nd project? *" at bounding box center [373, 205] width 332 height 22
type input "500"
click at [220, 259] on label "Yes" at bounding box center [226, 256] width 13 height 13
click at [220, 257] on input "Yes" at bounding box center [223, 253] width 7 height 7
radio input "true"
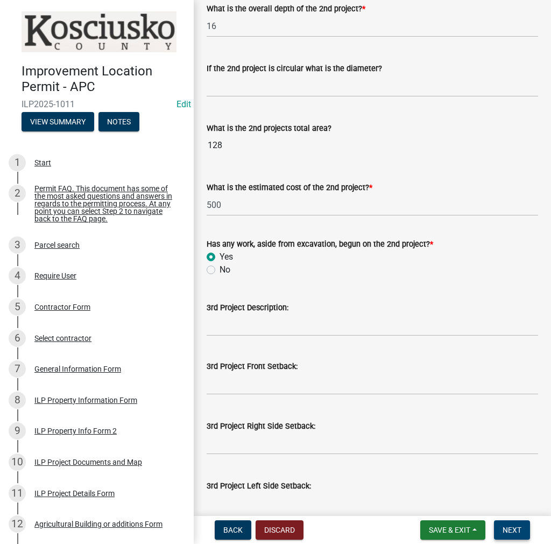
click at [502, 525] on button "Next" at bounding box center [512, 529] width 36 height 19
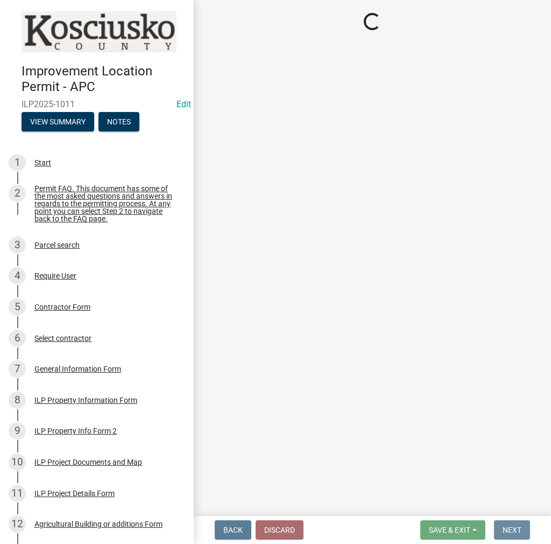
scroll to position [0, 0]
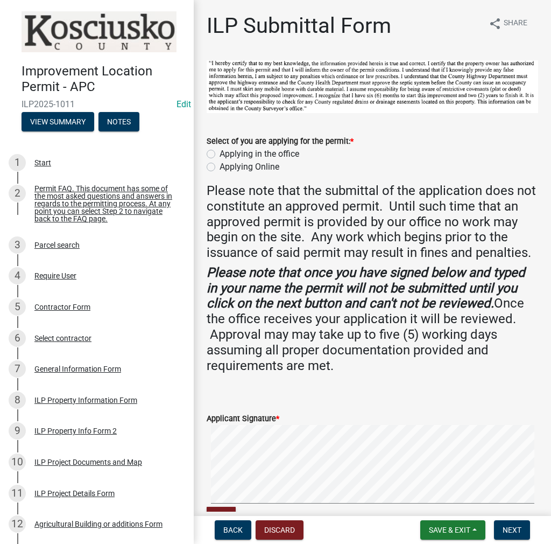
click at [220, 150] on label "Applying in the office" at bounding box center [260, 154] width 80 height 13
click at [220, 150] on input "Applying in the office" at bounding box center [223, 151] width 7 height 7
radio input "true"
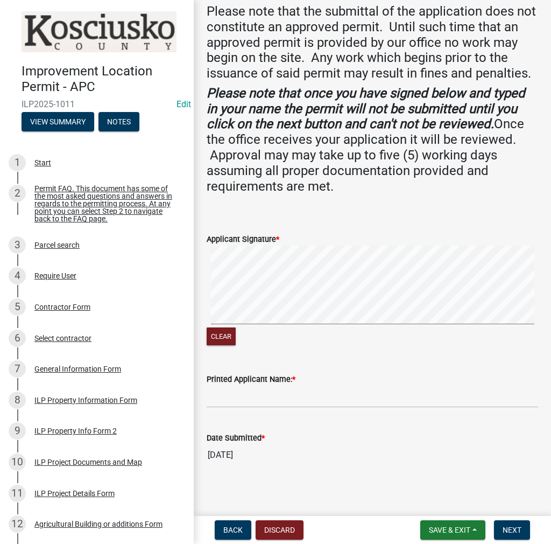
scroll to position [198, 0]
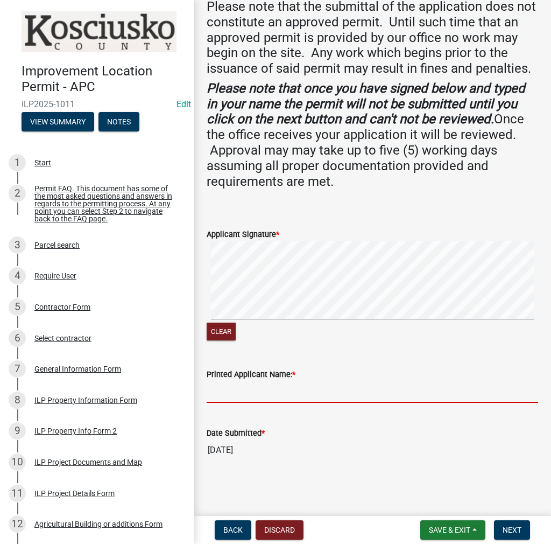
click at [220, 393] on input "Printed Applicant Name: *" at bounding box center [373, 392] width 332 height 22
type input "[PERSON_NAME]"
click at [514, 531] on span "Next" at bounding box center [512, 530] width 19 height 9
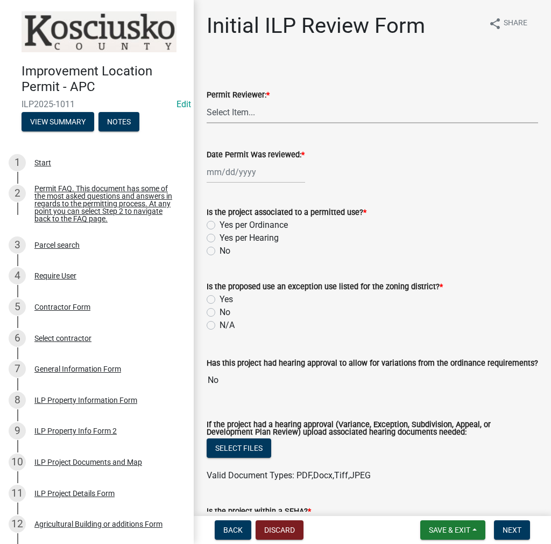
click at [239, 117] on select "Select Item... MMS LT AT CS Vacant Vacant" at bounding box center [373, 112] width 332 height 22
click at [207, 101] on select "Select Item... MMS LT AT CS Vacant Vacant" at bounding box center [373, 112] width 332 height 22
select select "c872cdc8-ca01-49f1-a213-e4b05fa58cd2"
click at [242, 165] on div at bounding box center [256, 172] width 99 height 22
select select "8"
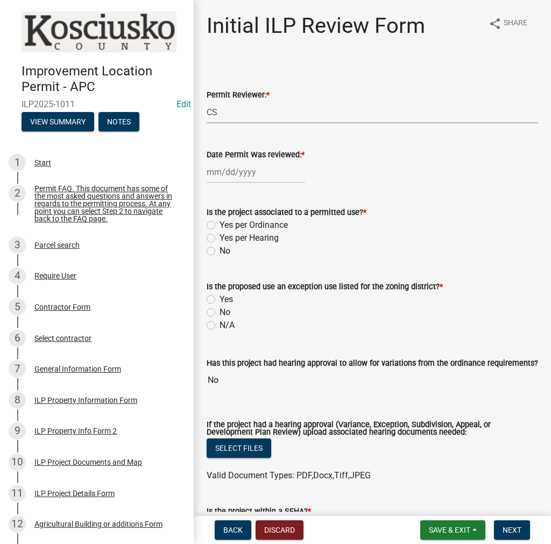
select select "2025"
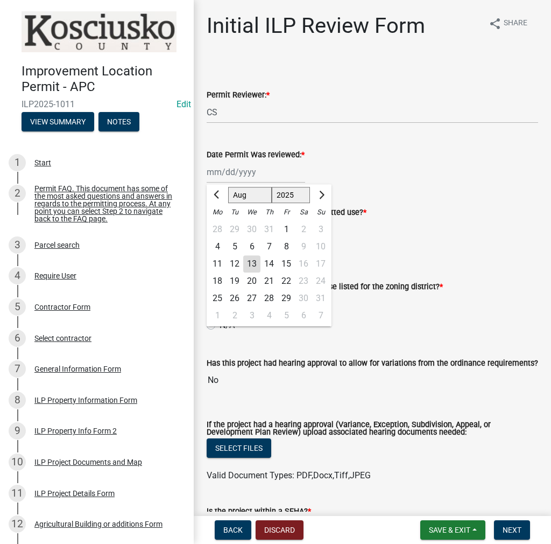
click at [254, 263] on div "13" at bounding box center [251, 263] width 17 height 17
type input "[DATE]"
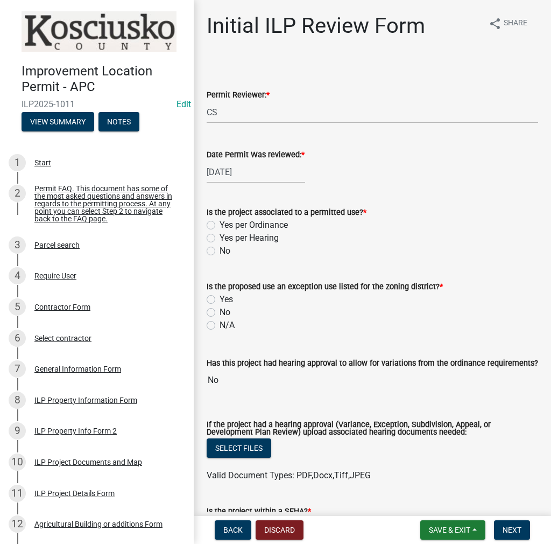
click at [220, 224] on label "Yes per Ordinance" at bounding box center [254, 225] width 68 height 13
click at [220, 224] on input "Yes per Ordinance" at bounding box center [223, 222] width 7 height 7
radio input "true"
click at [220, 312] on label "No" at bounding box center [225, 312] width 11 height 13
click at [220, 312] on input "No" at bounding box center [223, 309] width 7 height 7
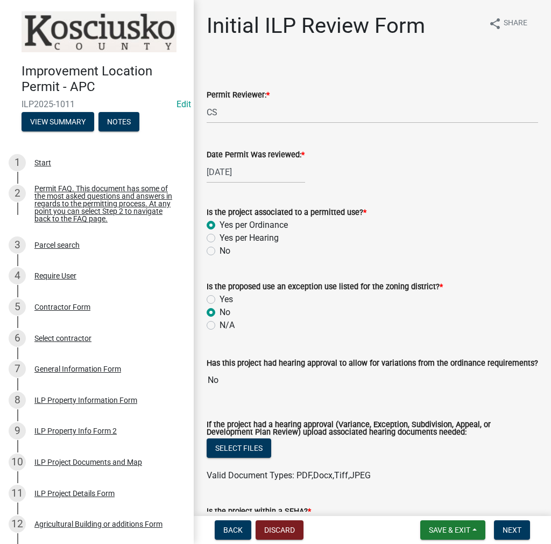
radio input "true"
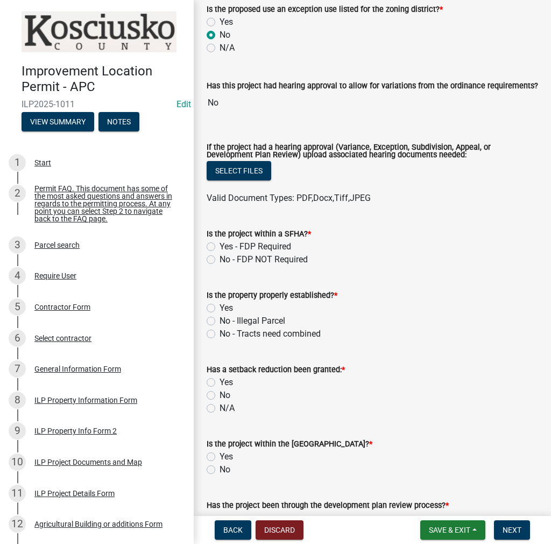
scroll to position [323, 0]
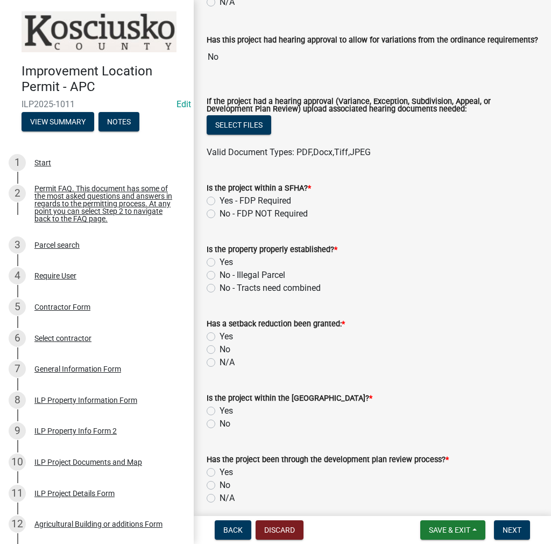
click at [220, 210] on label "No - FDP NOT Required" at bounding box center [264, 213] width 88 height 13
click at [220, 210] on input "No - FDP NOT Required" at bounding box center [223, 210] width 7 height 7
radio input "true"
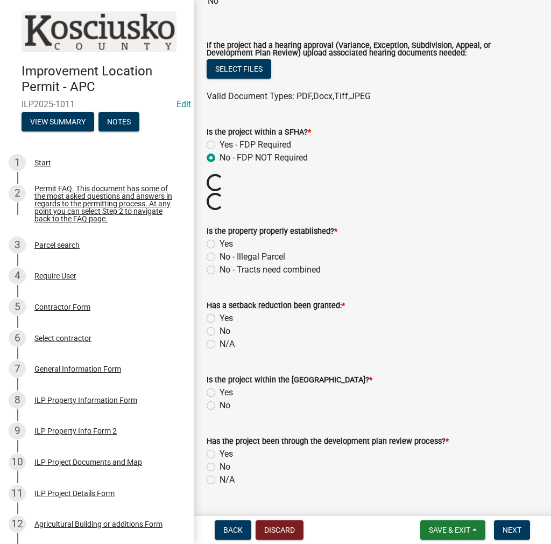
scroll to position [431, 0]
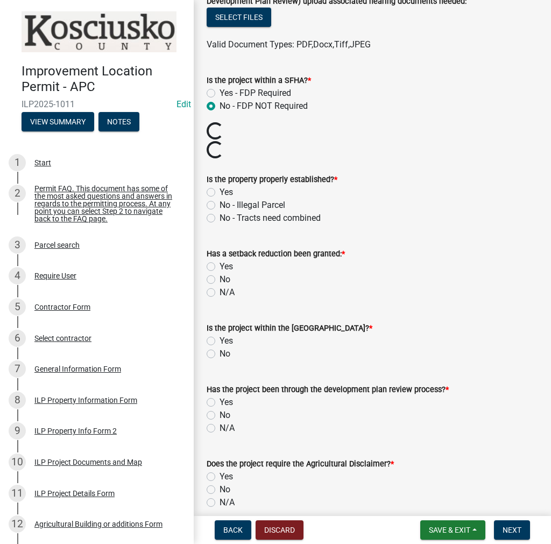
click at [220, 188] on label "Yes" at bounding box center [226, 192] width 13 height 13
click at [220, 188] on input "Yes" at bounding box center [223, 189] width 7 height 7
radio input "true"
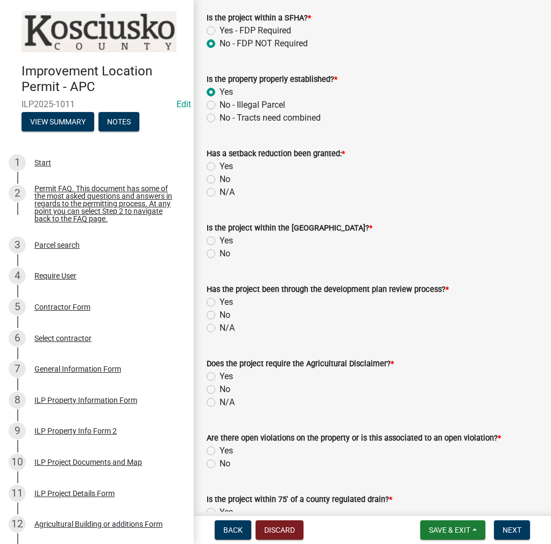
scroll to position [539, 0]
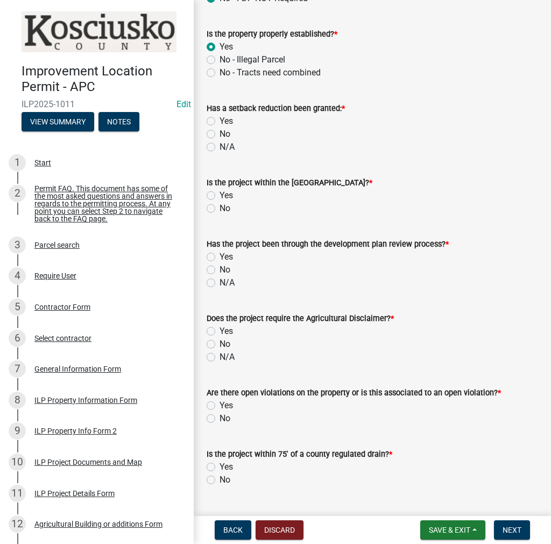
click at [220, 131] on label "No" at bounding box center [225, 134] width 11 height 13
click at [220, 131] on input "No" at bounding box center [223, 131] width 7 height 7
radio input "true"
click at [220, 208] on label "No" at bounding box center [225, 208] width 11 height 13
click at [220, 208] on input "No" at bounding box center [223, 205] width 7 height 7
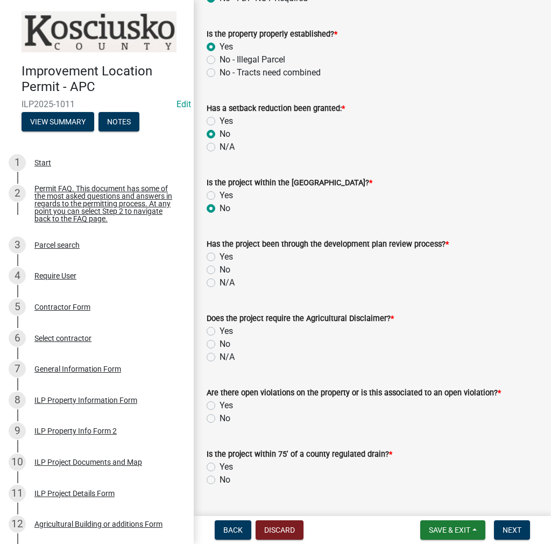
radio input "true"
click at [220, 268] on label "No" at bounding box center [225, 269] width 11 height 13
click at [220, 268] on input "No" at bounding box center [223, 266] width 7 height 7
radio input "true"
click at [220, 341] on label "No" at bounding box center [225, 344] width 11 height 13
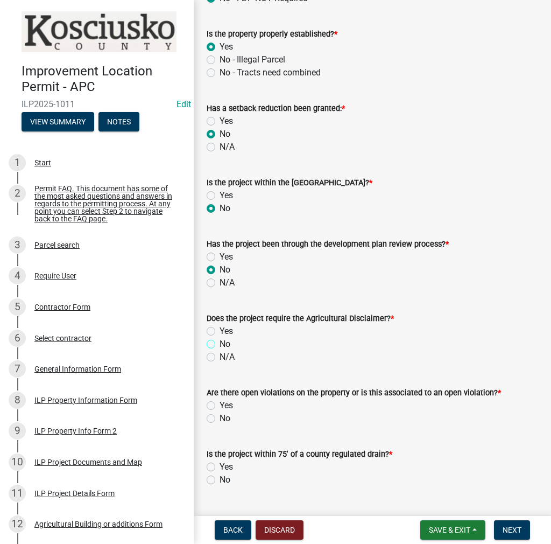
click at [220, 341] on input "No" at bounding box center [223, 341] width 7 height 7
radio input "true"
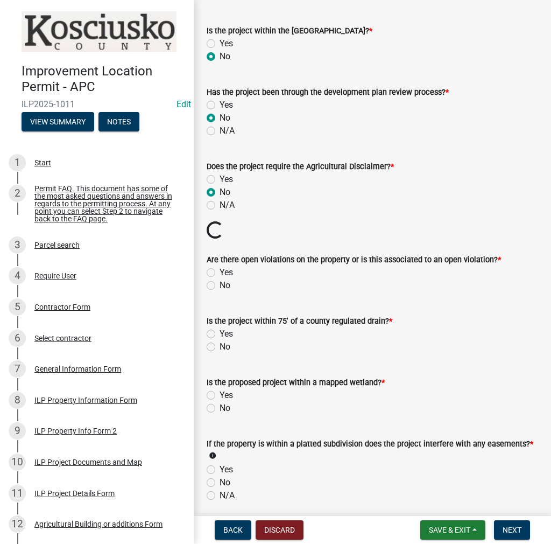
scroll to position [700, 0]
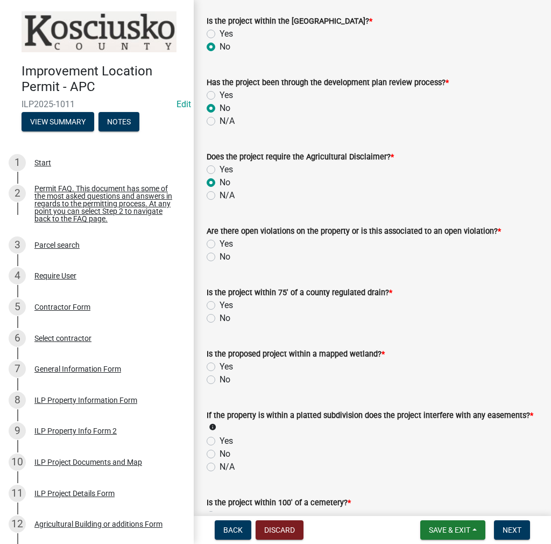
click at [220, 242] on label "Yes" at bounding box center [226, 243] width 13 height 13
click at [220, 242] on input "Yes" at bounding box center [223, 240] width 7 height 7
radio input "true"
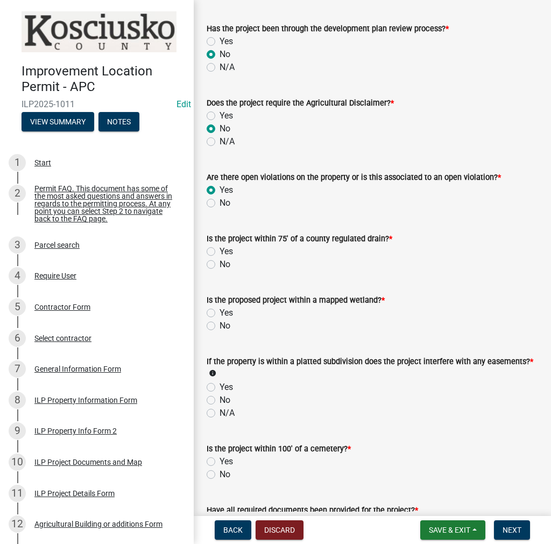
click at [220, 262] on label "No" at bounding box center [225, 264] width 11 height 13
click at [220, 262] on input "No" at bounding box center [223, 261] width 7 height 7
radio input "true"
click at [220, 322] on label "No" at bounding box center [225, 325] width 11 height 13
click at [220, 322] on input "No" at bounding box center [223, 322] width 7 height 7
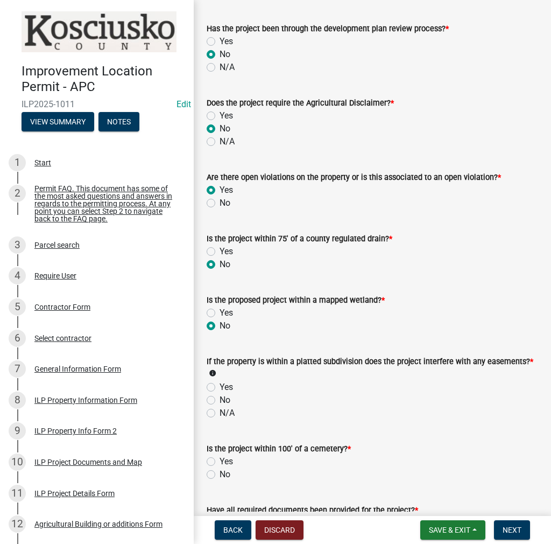
radio input "true"
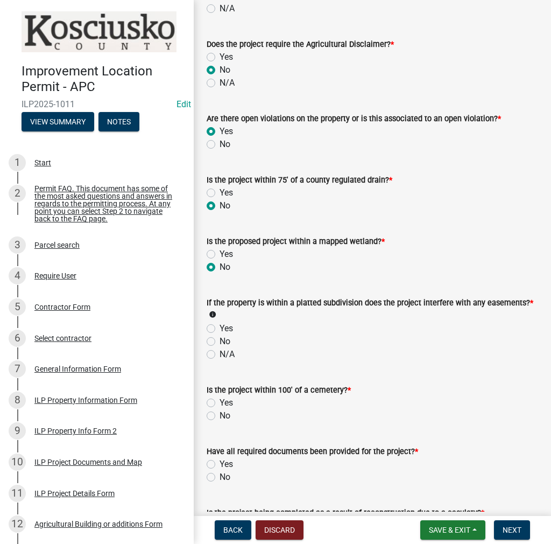
scroll to position [862, 0]
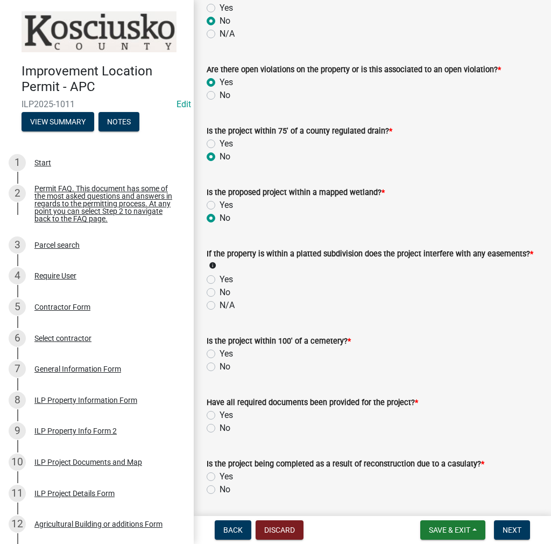
click at [220, 293] on label "No" at bounding box center [225, 292] width 11 height 13
click at [220, 293] on input "No" at bounding box center [223, 289] width 7 height 7
radio input "true"
click at [207, 358] on div "Yes" at bounding box center [373, 353] width 332 height 13
click at [220, 365] on label "No" at bounding box center [225, 366] width 11 height 13
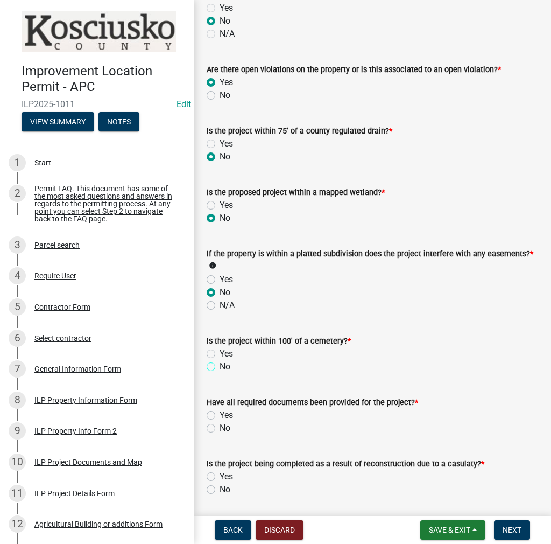
click at [220, 365] on input "No" at bounding box center [223, 363] width 7 height 7
radio input "true"
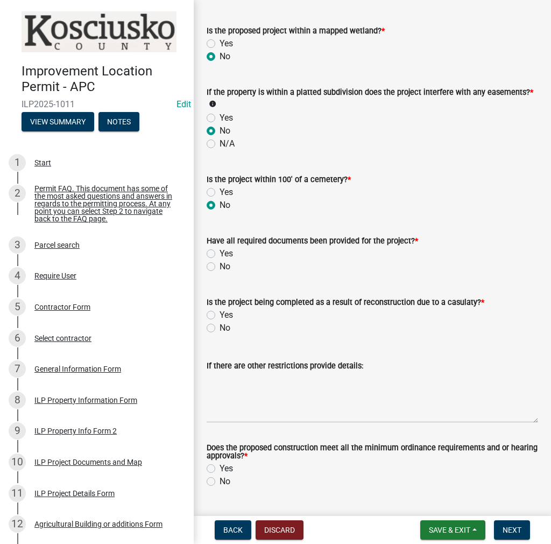
scroll to position [1051, 0]
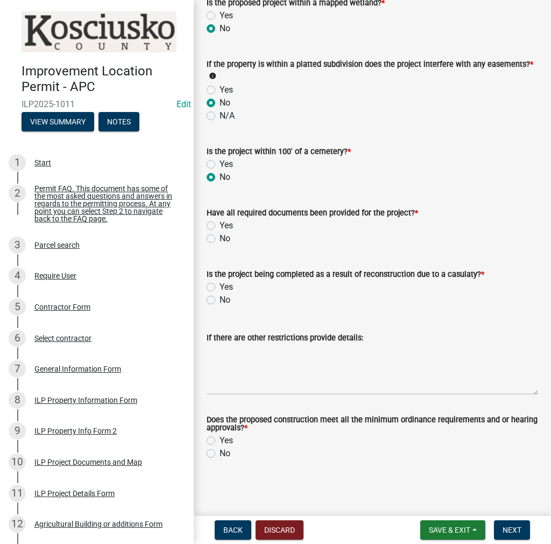
click at [220, 226] on label "Yes" at bounding box center [226, 225] width 13 height 13
click at [220, 226] on input "Yes" at bounding box center [223, 222] width 7 height 7
radio input "true"
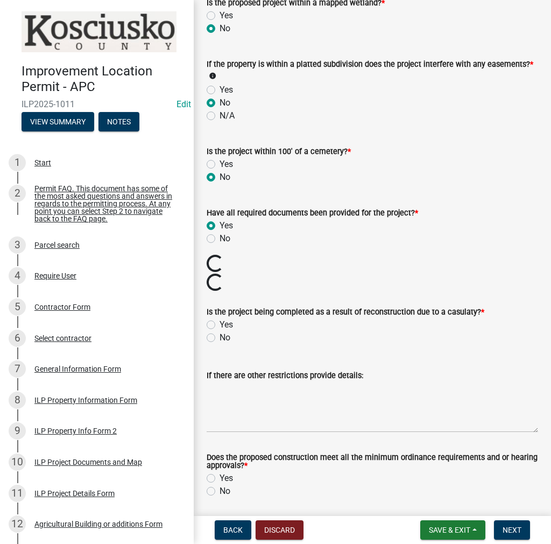
click at [220, 334] on label "No" at bounding box center [225, 337] width 11 height 13
click at [220, 334] on input "No" at bounding box center [223, 334] width 7 height 7
radio input "true"
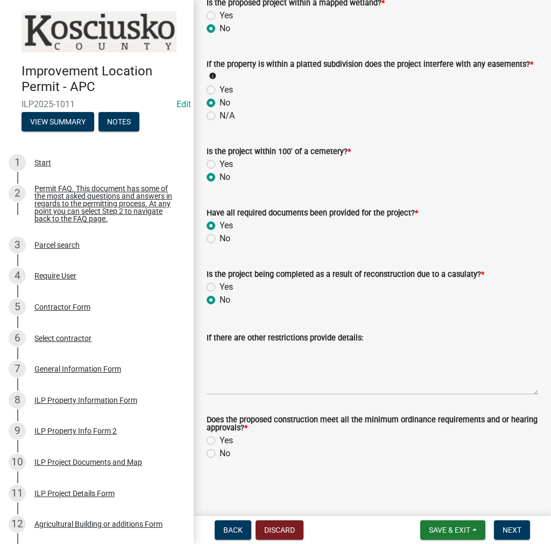
click at [220, 438] on label "Yes" at bounding box center [226, 440] width 13 height 13
click at [220, 438] on input "Yes" at bounding box center [223, 437] width 7 height 7
radio input "true"
click at [515, 533] on span "Next" at bounding box center [512, 530] width 19 height 9
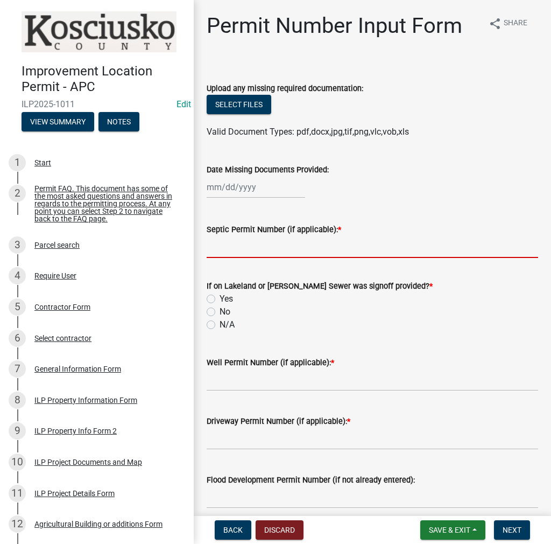
click at [232, 239] on input "Septic Permit Number (if applicable): *" at bounding box center [373, 247] width 332 height 22
type input "LONO"
click at [220, 313] on label "No" at bounding box center [225, 311] width 11 height 13
click at [220, 312] on input "No" at bounding box center [223, 308] width 7 height 7
radio input "true"
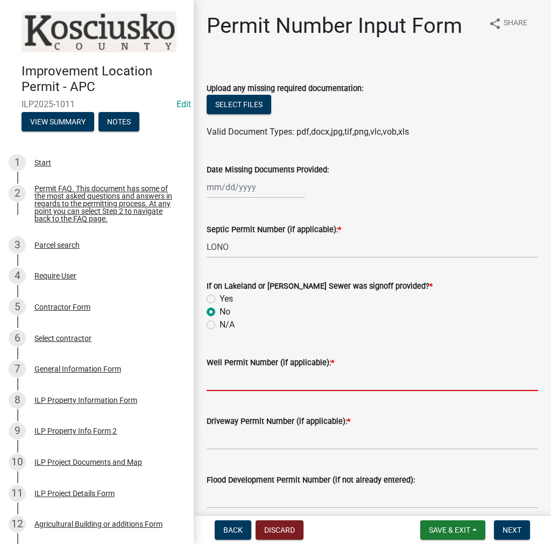
click at [228, 381] on input "Well Permit Number (if applicable): *" at bounding box center [373, 380] width 332 height 22
type input "LONO"
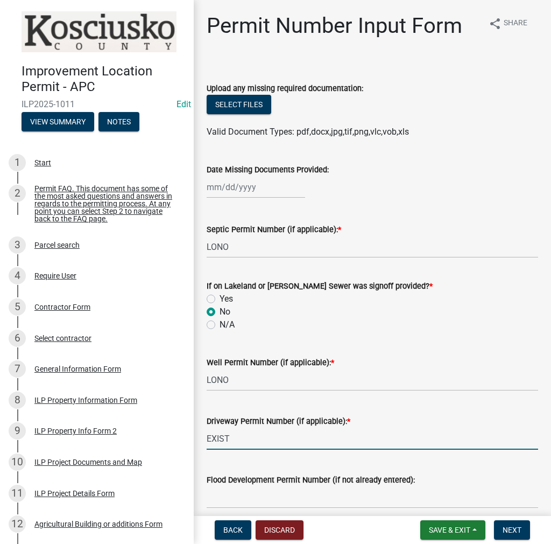
type input "EXIST"
click at [532, 525] on form "Save & Exit Save Save & Exit Next" at bounding box center [475, 529] width 118 height 19
click at [493, 536] on form "Save & Exit Save Save & Exit Next" at bounding box center [475, 529] width 118 height 19
click at [496, 536] on button "Next" at bounding box center [512, 529] width 36 height 19
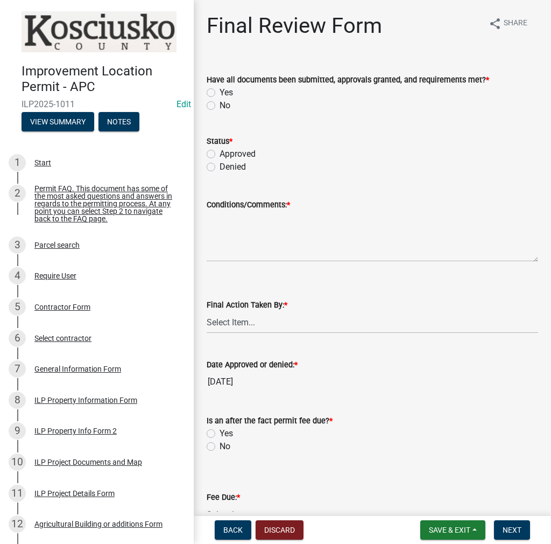
click at [205, 87] on div "Have all documents been submitted, approvals granted, and requirements met? * Y…" at bounding box center [373, 86] width 348 height 52
click at [220, 93] on label "Yes" at bounding box center [226, 92] width 13 height 13
click at [220, 93] on input "Yes" at bounding box center [223, 89] width 7 height 7
radio input "true"
click at [215, 157] on div "Approved" at bounding box center [373, 154] width 332 height 13
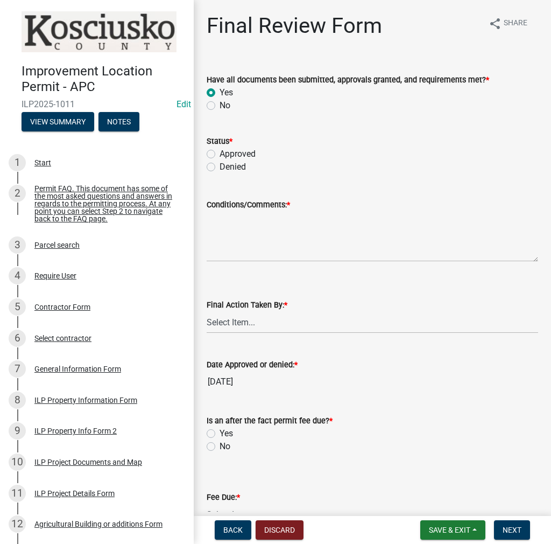
click at [220, 150] on label "Approved" at bounding box center [238, 154] width 36 height 13
click at [220, 150] on input "Approved" at bounding box center [223, 151] width 7 height 7
radio input "true"
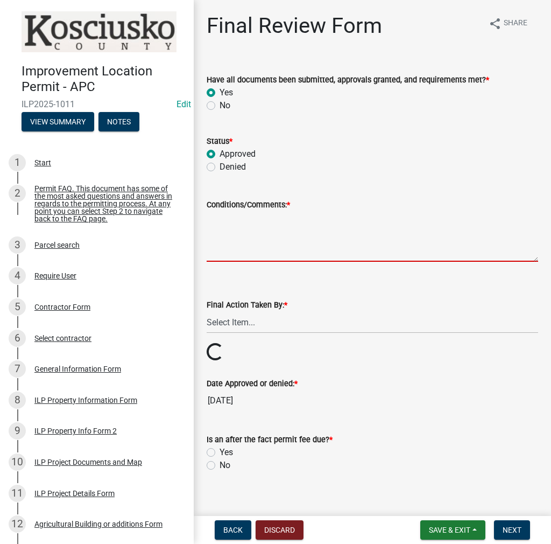
click at [240, 231] on textarea "Conditions/Comments: *" at bounding box center [373, 236] width 332 height 51
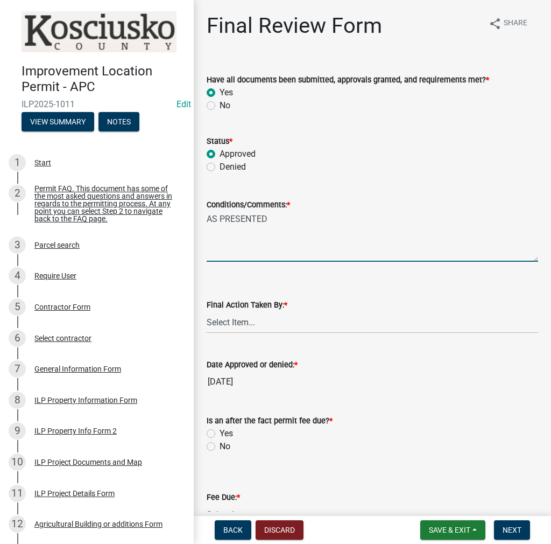
type textarea "AS PRESENTED"
click at [241, 332] on select "Select Item... MMS LT AT CS Vacant Vacant" at bounding box center [373, 322] width 332 height 22
click at [207, 311] on select "Select Item... MMS LT AT CS Vacant Vacant" at bounding box center [373, 322] width 332 height 22
select select "c872cdc8-ca01-49f1-a213-e4b05fa58cd2"
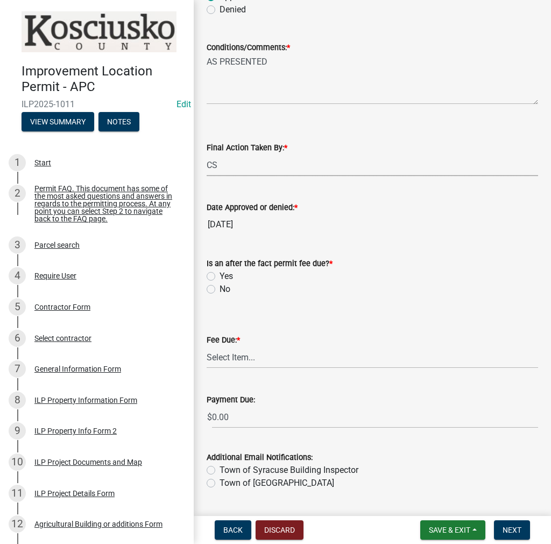
scroll to position [162, 0]
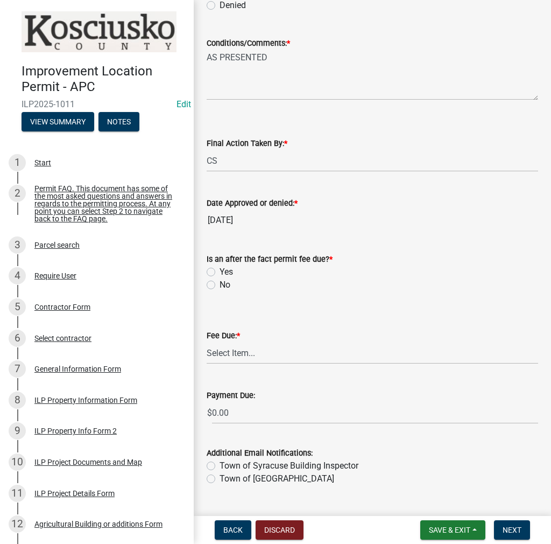
click at [220, 270] on label "Yes" at bounding box center [226, 271] width 13 height 13
click at [220, 270] on input "Yes" at bounding box center [223, 268] width 7 height 7
radio input "true"
click at [224, 353] on select "Select Item... N/A $10.00 $25.00 $125.00 $250 $500 $500 + $10.00 for every 10 s…" at bounding box center [373, 353] width 332 height 22
click at [207, 364] on select "Select Item... N/A $10.00 $25.00 $125.00 $250 $500 $500 + $10.00 for every 10 s…" at bounding box center [373, 353] width 332 height 22
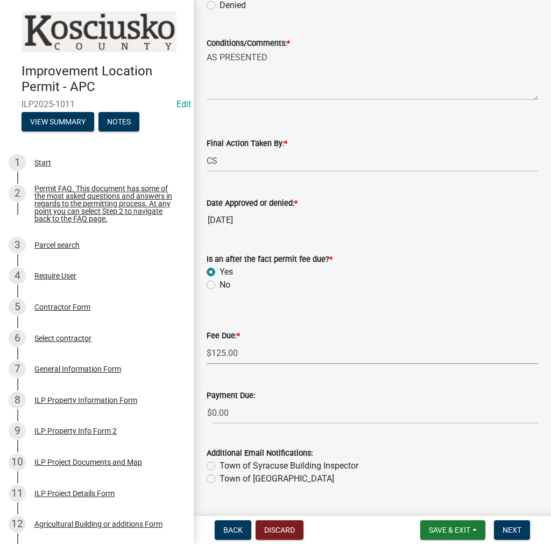
select select "654cf63f-9773-4a49-9949-bcaf97ebfa68"
click at [507, 528] on span "Next" at bounding box center [512, 530] width 19 height 9
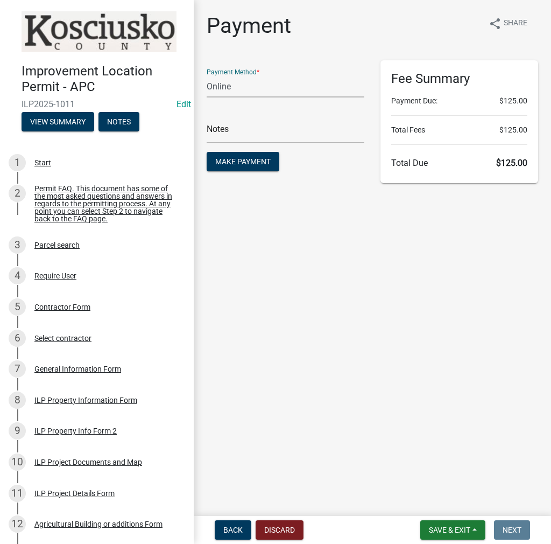
drag, startPoint x: 237, startPoint y: 85, endPoint x: 243, endPoint y: 91, distance: 8.8
click at [237, 85] on select "Credit Card POS Check Cash Online" at bounding box center [286, 86] width 158 height 22
select select "0: 2"
click at [207, 75] on select "Credit Card POS Check Cash Online" at bounding box center [286, 86] width 158 height 22
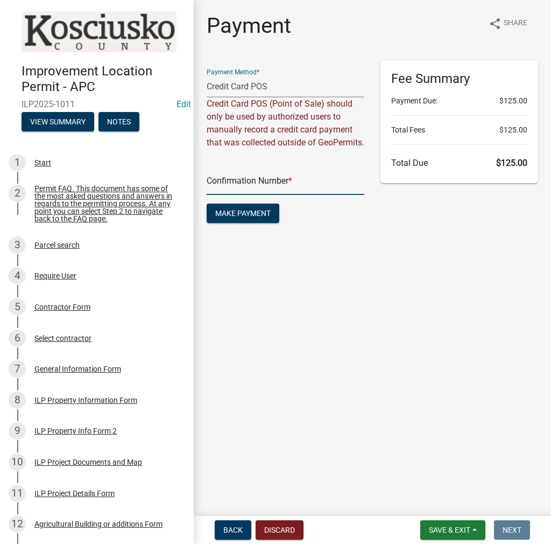
click at [235, 190] on input "text" at bounding box center [286, 184] width 158 height 22
paste input "14809152"
type input "14809152"
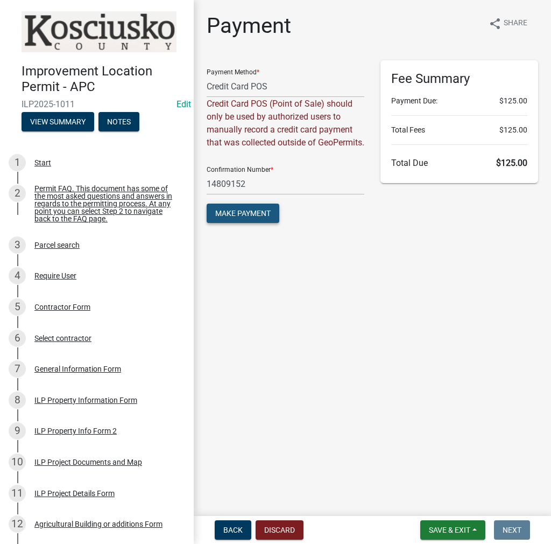
click at [254, 218] on span "Make Payment" at bounding box center [242, 213] width 55 height 9
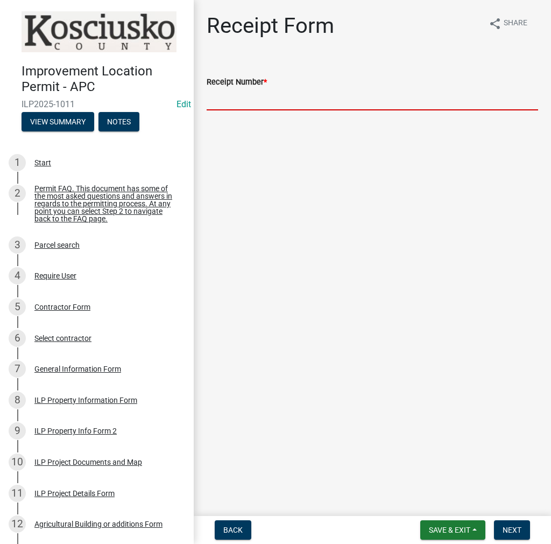
click at [241, 97] on input "Receipt Number *" at bounding box center [373, 99] width 332 height 22
paste input "14809152"
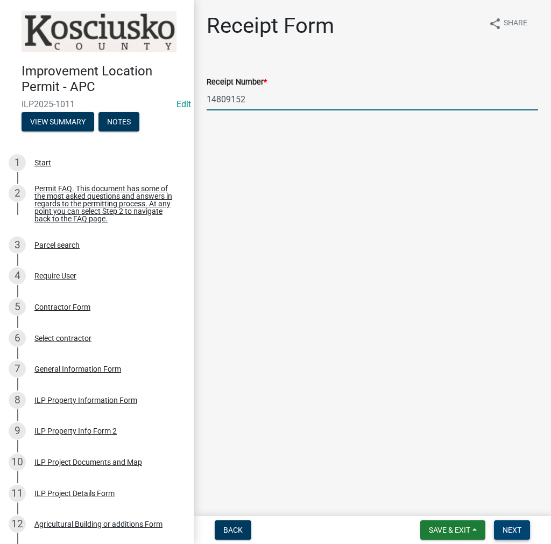
type input "14809152"
click at [516, 532] on span "Next" at bounding box center [512, 530] width 19 height 9
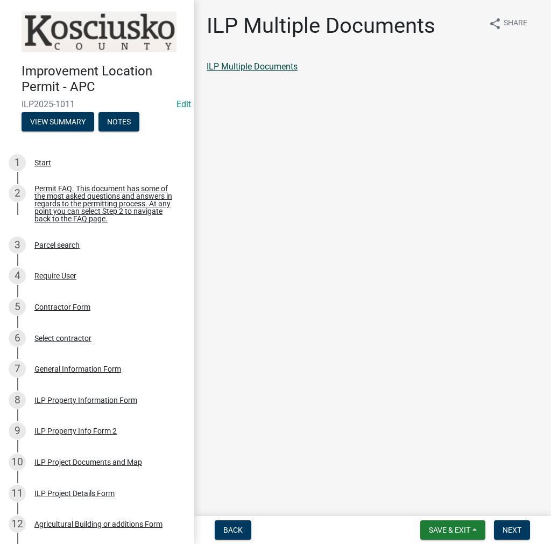
click at [289, 66] on link "ILP Multiple Documents" at bounding box center [252, 66] width 91 height 10
click at [518, 528] on span "Next" at bounding box center [512, 530] width 19 height 9
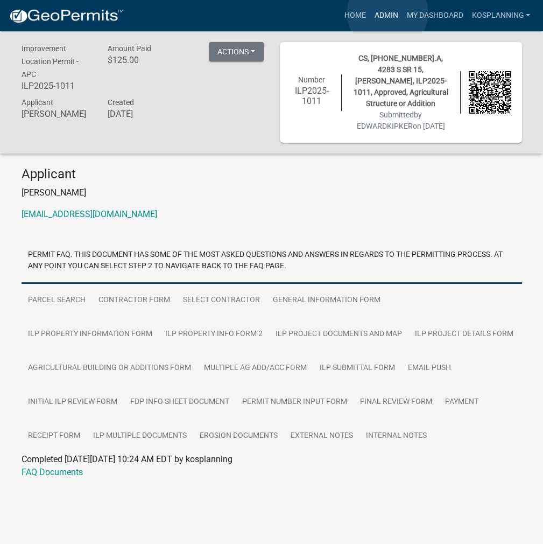
click at [388, 13] on link "Admin" at bounding box center [386, 15] width 32 height 20
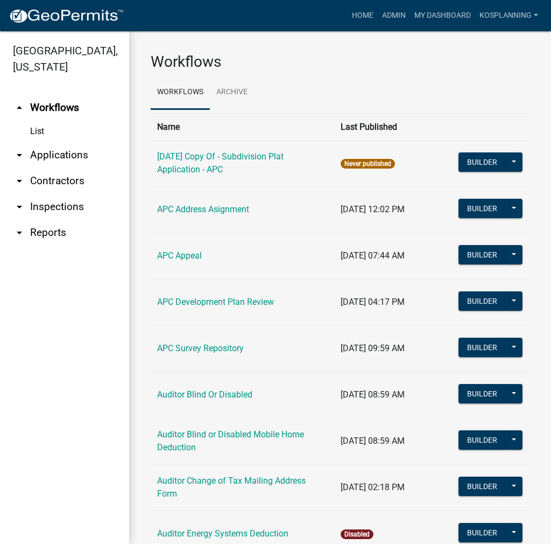
click at [76, 149] on link "arrow_drop_down Applications" at bounding box center [64, 155] width 129 height 26
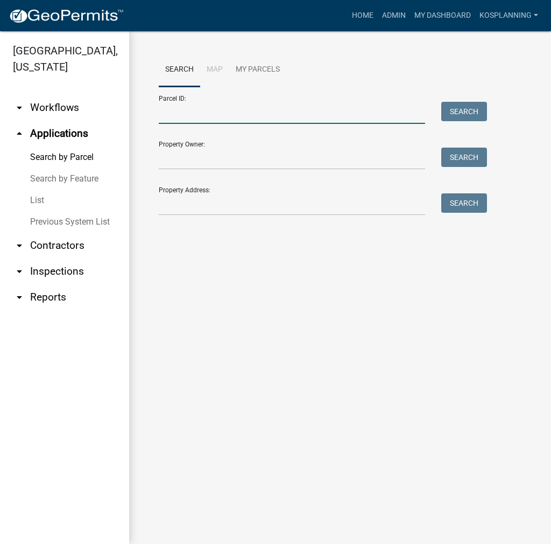
click at [173, 113] on input "Parcel ID:" at bounding box center [292, 113] width 267 height 22
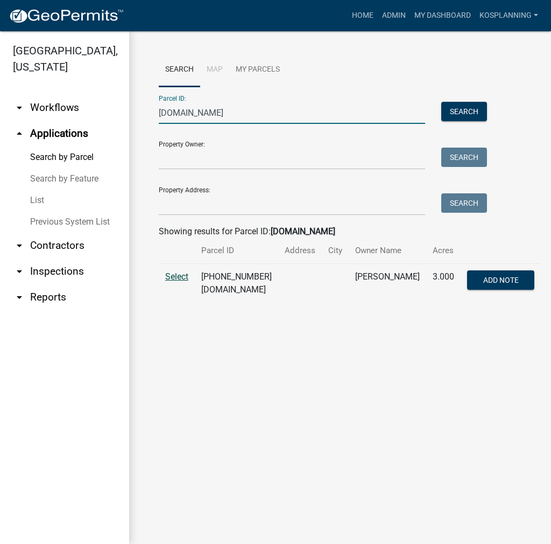
type input "029052002.BA"
click at [174, 280] on span "Select" at bounding box center [176, 276] width 23 height 10
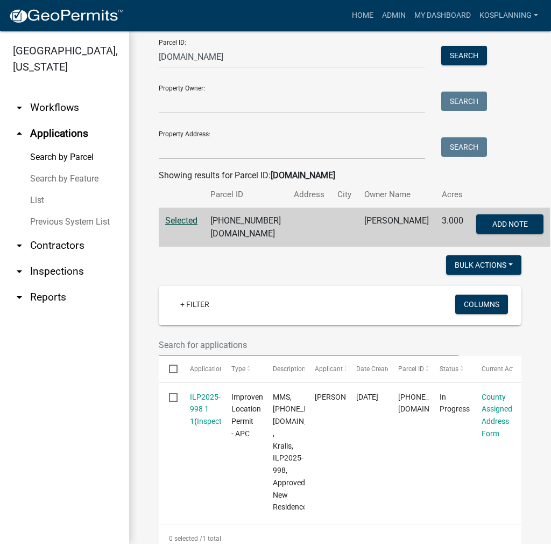
scroll to position [108, 0]
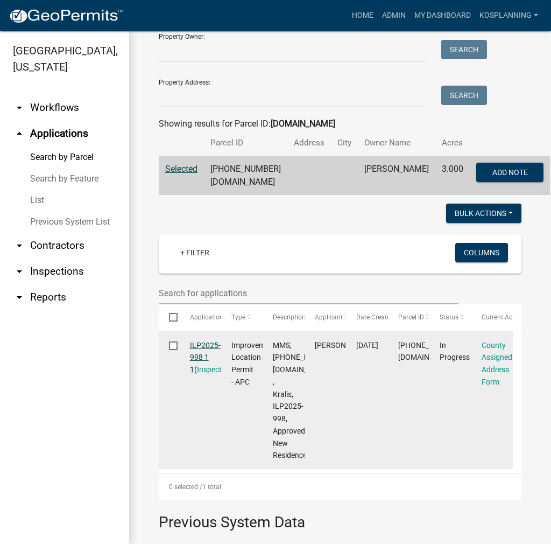
click at [205, 354] on link "ILP2025-998 1 1" at bounding box center [205, 357] width 31 height 33
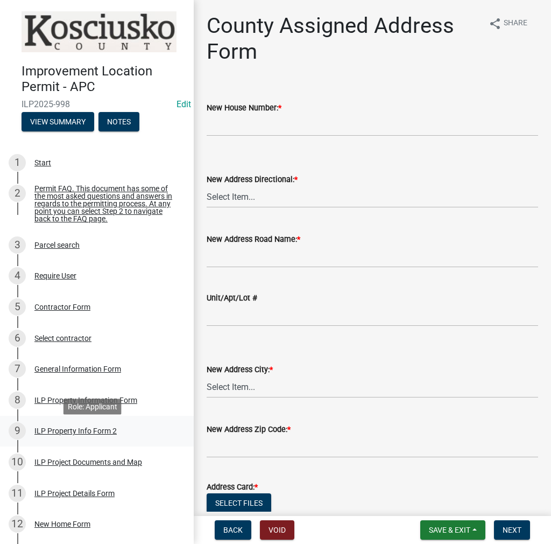
scroll to position [162, 0]
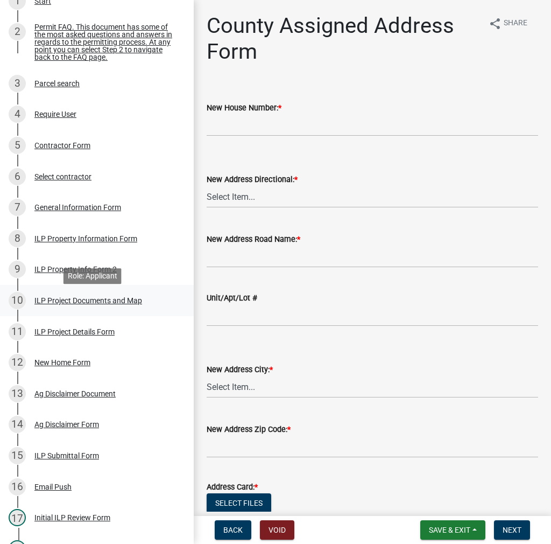
click at [69, 301] on div "ILP Project Documents and Map" at bounding box center [88, 301] width 108 height 8
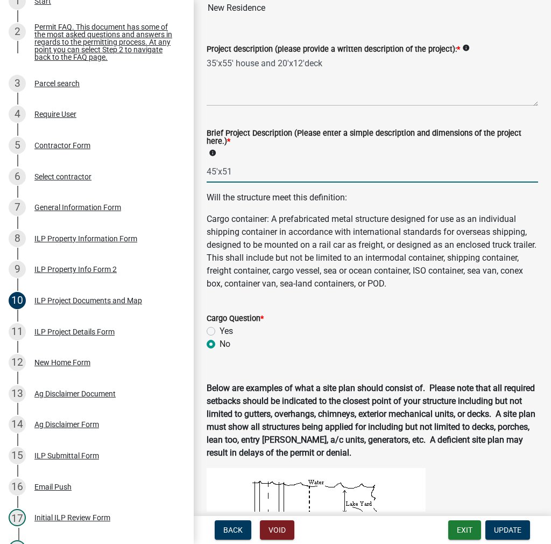
drag, startPoint x: 241, startPoint y: 174, endPoint x: 194, endPoint y: 167, distance: 47.8
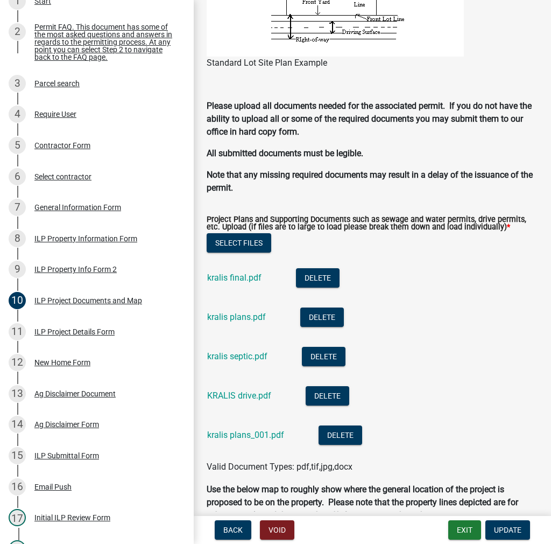
scroll to position [915, 0]
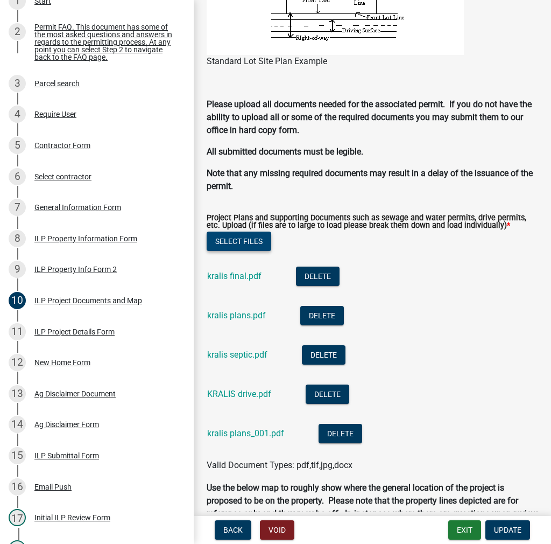
type input "55X63 NEW RES"
click at [254, 236] on button "Select files" at bounding box center [239, 241] width 65 height 19
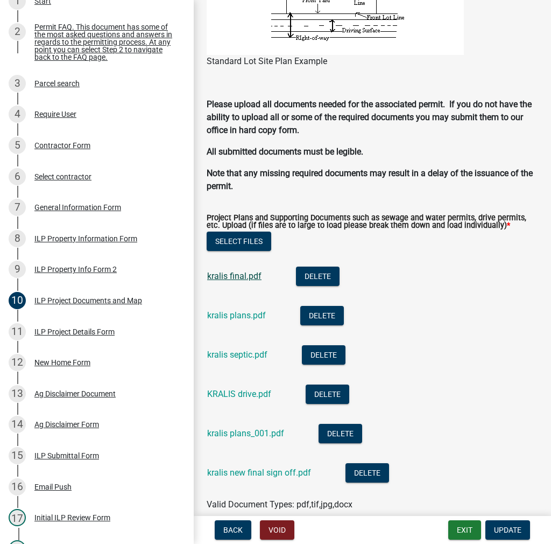
click at [251, 278] on link "kralis final.pdf" at bounding box center [234, 276] width 54 height 10
click at [326, 275] on button "Delete" at bounding box center [318, 276] width 44 height 19
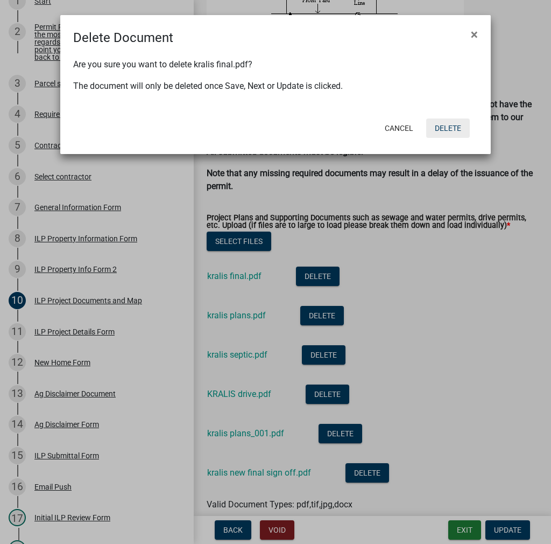
click at [456, 130] on button "Delete" at bounding box center [448, 127] width 44 height 19
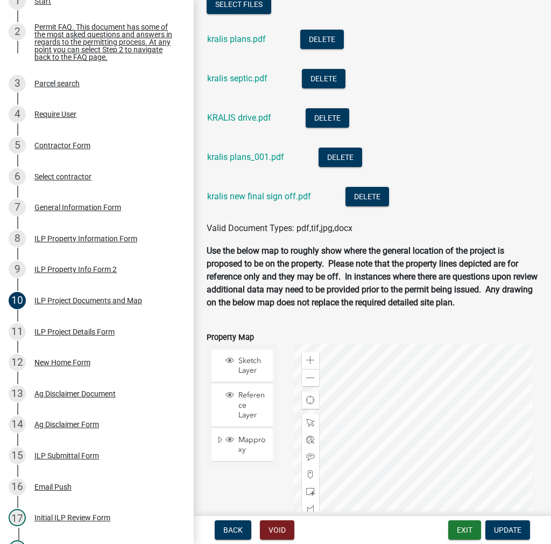
scroll to position [1090, 0]
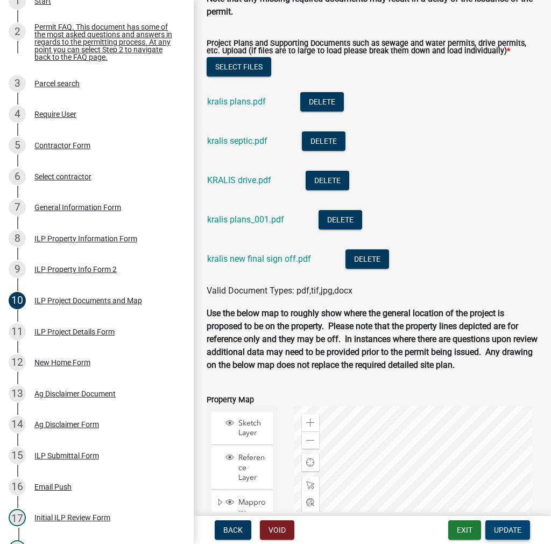
click at [525, 533] on button "Update" at bounding box center [508, 529] width 45 height 19
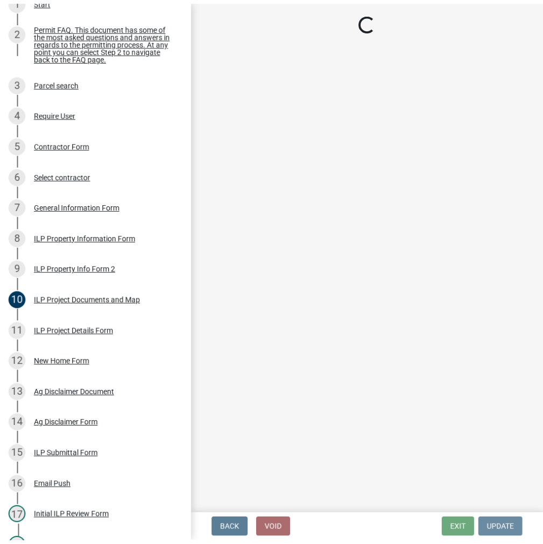
scroll to position [0, 0]
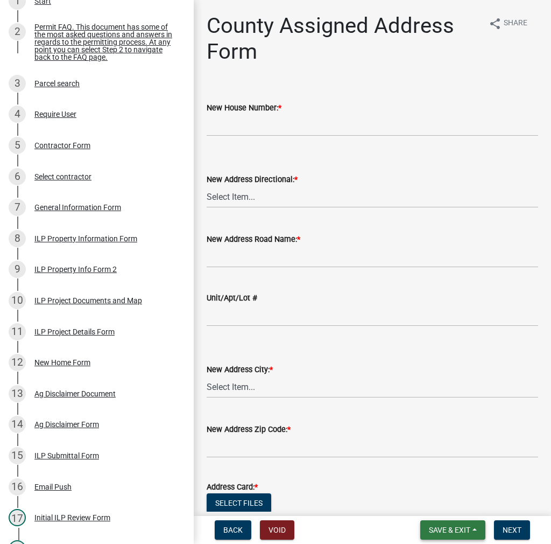
click at [439, 527] on span "Save & Exit" at bounding box center [449, 530] width 41 height 9
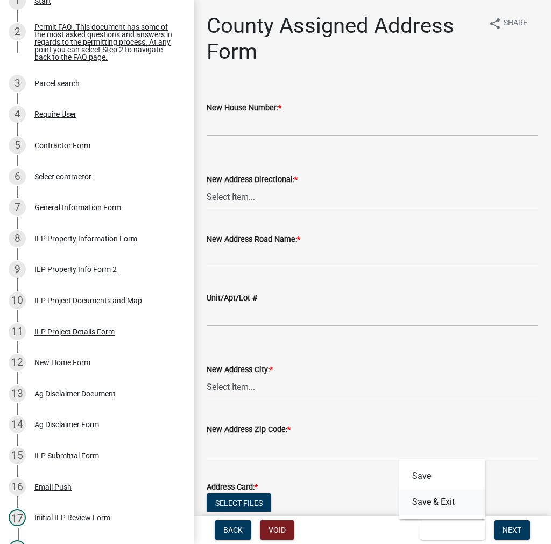
click at [443, 505] on button "Save & Exit" at bounding box center [443, 502] width 86 height 26
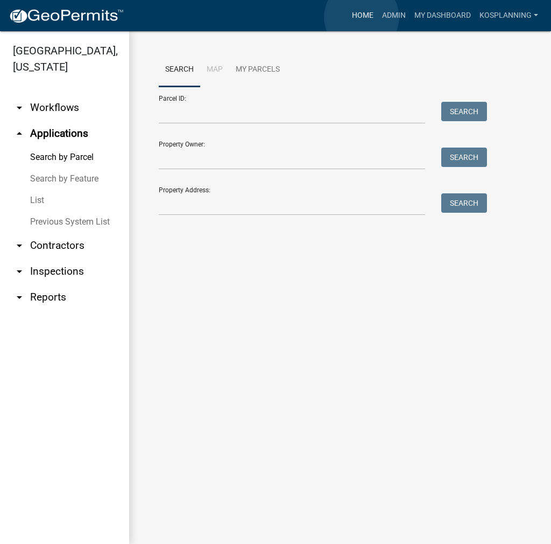
click at [362, 17] on link "Home" at bounding box center [363, 15] width 30 height 20
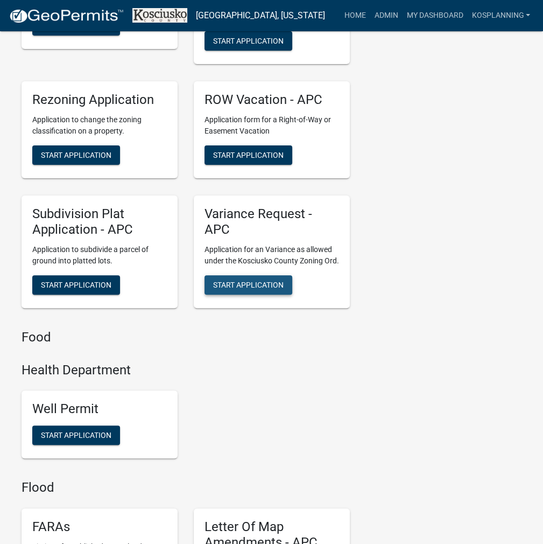
click at [251, 289] on span "Start Application" at bounding box center [248, 284] width 71 height 9
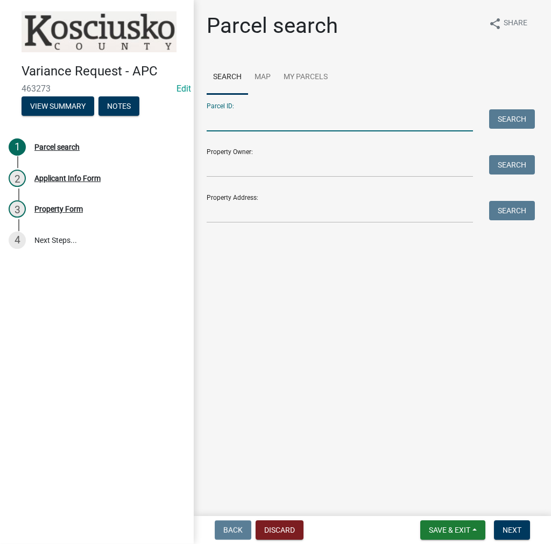
click at [361, 128] on input "Parcel ID:" at bounding box center [340, 120] width 267 height 22
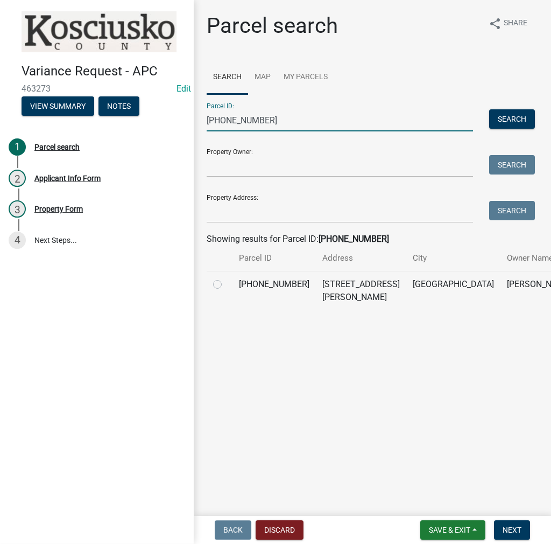
type input "018-028-262"
click at [226, 278] on label at bounding box center [226, 278] width 0 height 0
click at [226, 285] on input "radio" at bounding box center [229, 281] width 7 height 7
radio input "true"
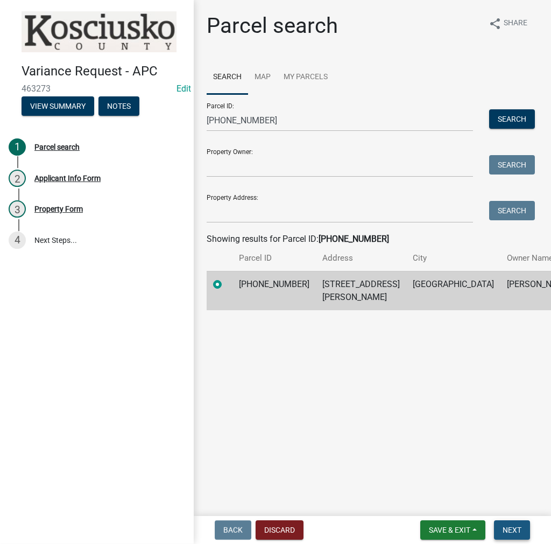
click at [518, 532] on span "Next" at bounding box center [512, 530] width 19 height 9
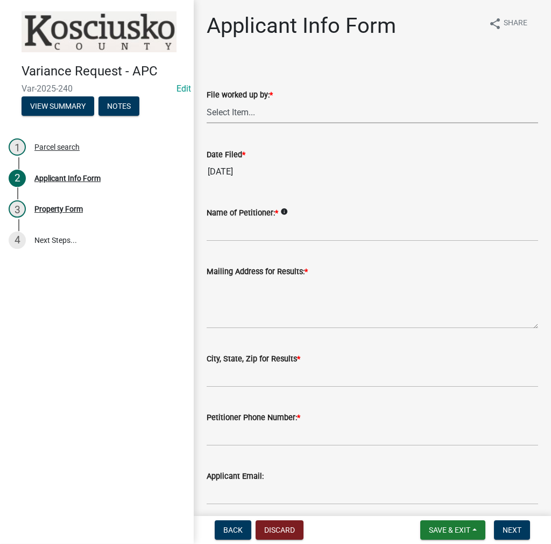
click at [251, 109] on select "Select Item... MMS LT AT CS Vacant Vacant" at bounding box center [373, 112] width 332 height 22
click at [207, 101] on select "Select Item... MMS LT AT CS Vacant Vacant" at bounding box center [373, 112] width 332 height 22
select select "fc758b50-acba-4166-9f24-5248f0f78016"
click at [232, 237] on input "Name of Petitioner: *" at bounding box center [373, 230] width 332 height 22
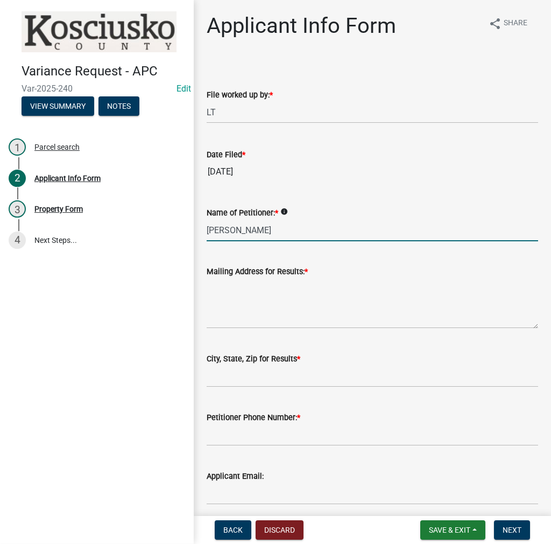
type input "SETH LEE"
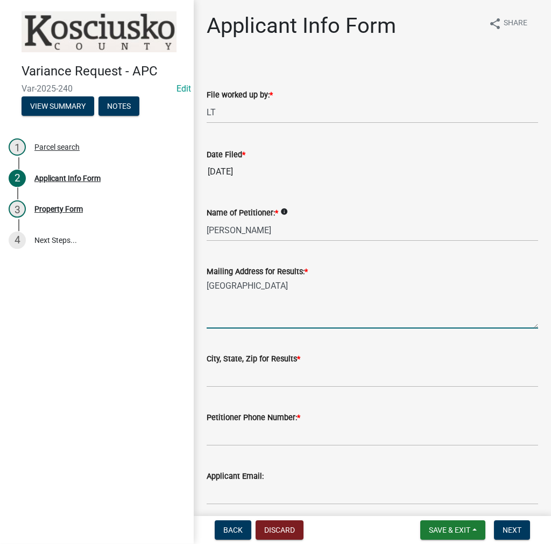
type textarea "1606 CHESTNUT AVE"
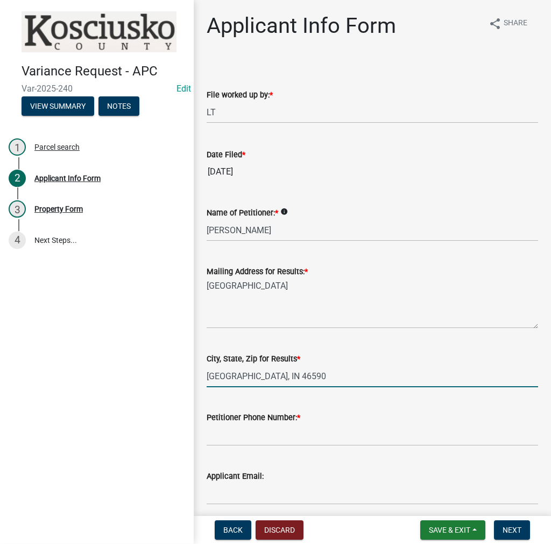
type input "WINONA LAKE, IN 46590"
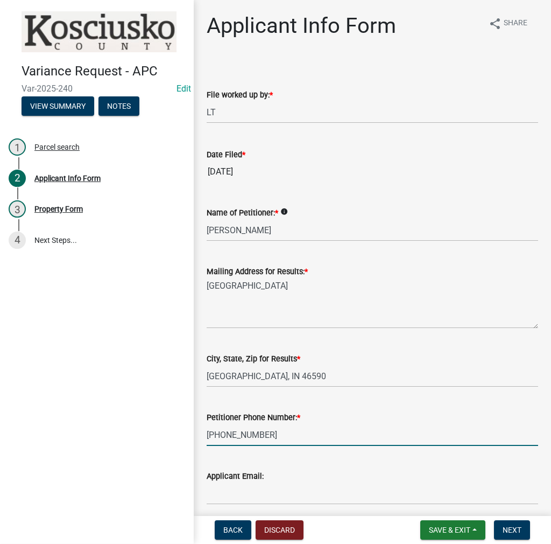
type input "574-253-8461"
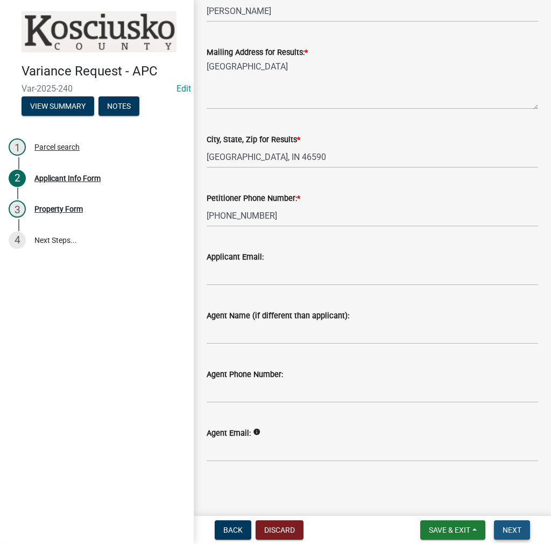
click at [513, 532] on span "Next" at bounding box center [512, 530] width 19 height 9
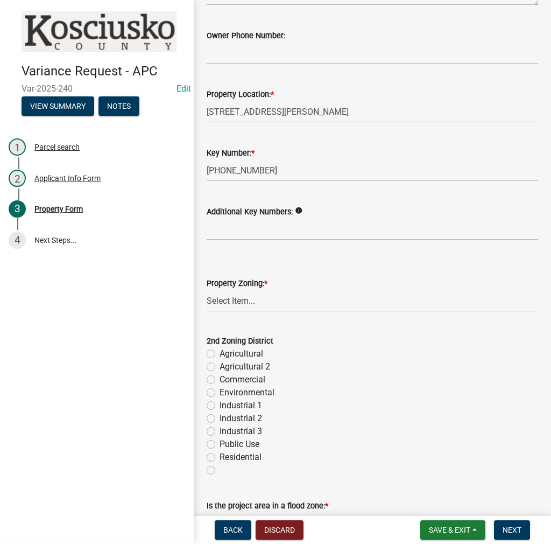
scroll to position [269, 0]
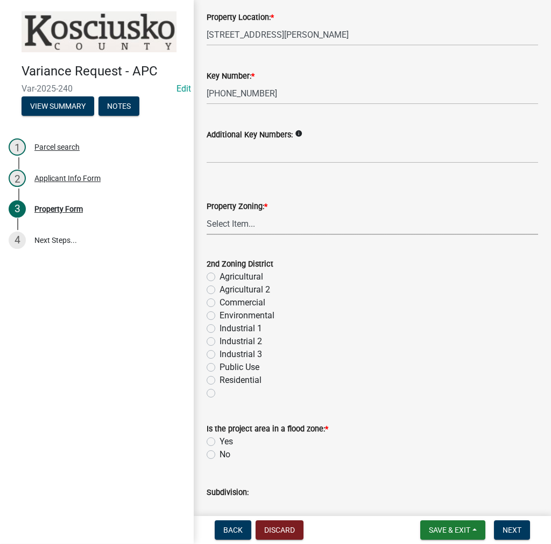
click at [237, 226] on select "Select Item... Agricultural Agricultural 2 Commercial Environmental Industrial …" at bounding box center [373, 224] width 332 height 22
click at [207, 213] on select "Select Item... Agricultural Agricultural 2 Commercial Environmental Industrial …" at bounding box center [373, 224] width 332 height 22
select select "1146270b-2111-4e23-bf7f-74ce85cf7041"
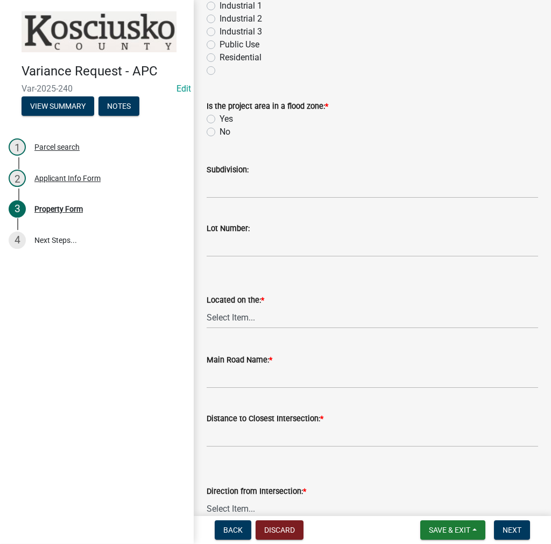
scroll to position [592, 0]
click at [220, 132] on label "No" at bounding box center [225, 131] width 11 height 13
click at [220, 132] on input "No" at bounding box center [223, 128] width 7 height 7
radio input "true"
click at [253, 182] on input "Subdivision:" at bounding box center [373, 187] width 332 height 22
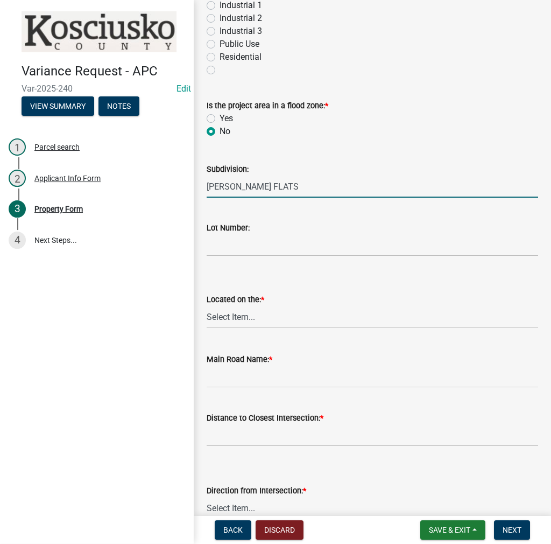
type input "COY FLATS"
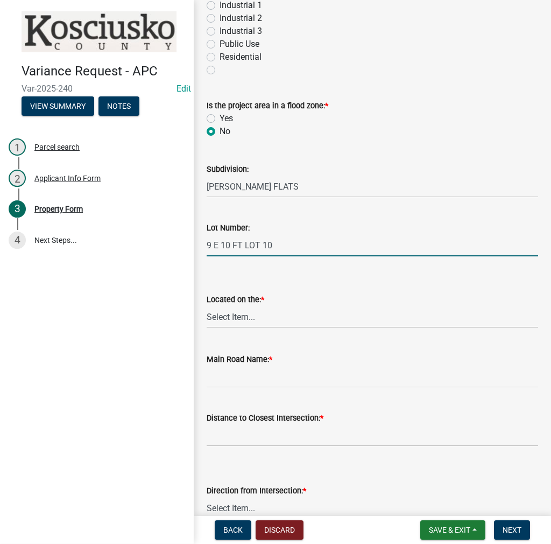
type input "9 E 10 FT LOT 10"
select select "a970d481-4b24-4397-adea-9fa616519827"
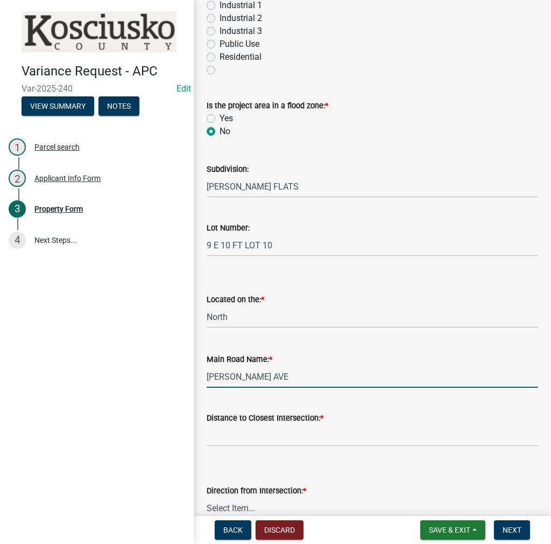
type input "COY AVE"
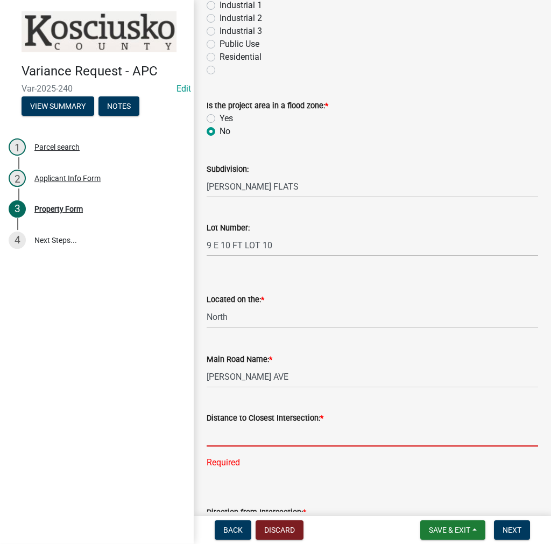
click at [236, 427] on input "text" at bounding box center [373, 435] width 332 height 22
type input "33"
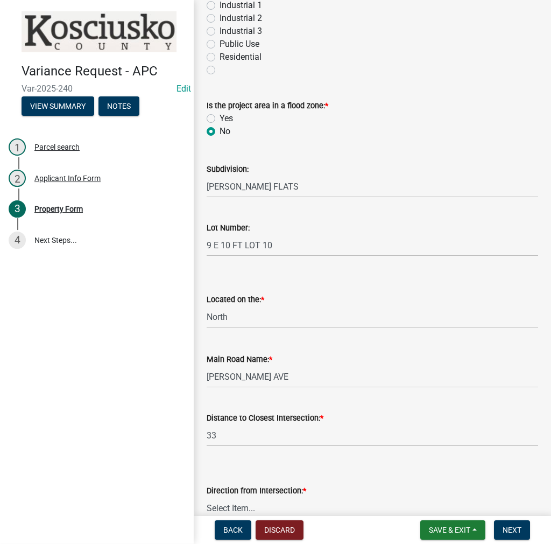
scroll to position [599, 0]
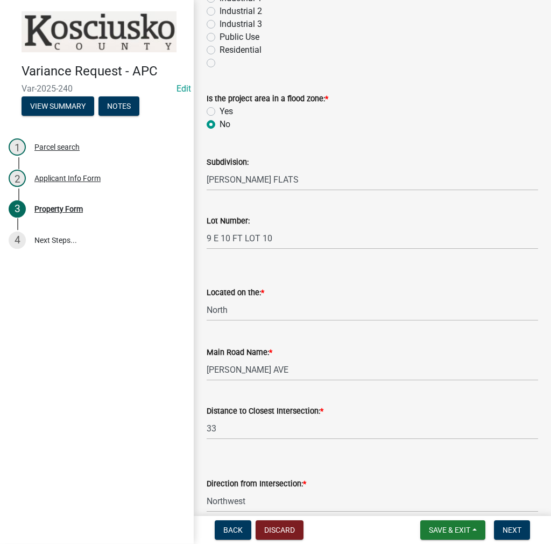
select select "dc292762-4aa9-4f01-9739-d703e8f89b47"
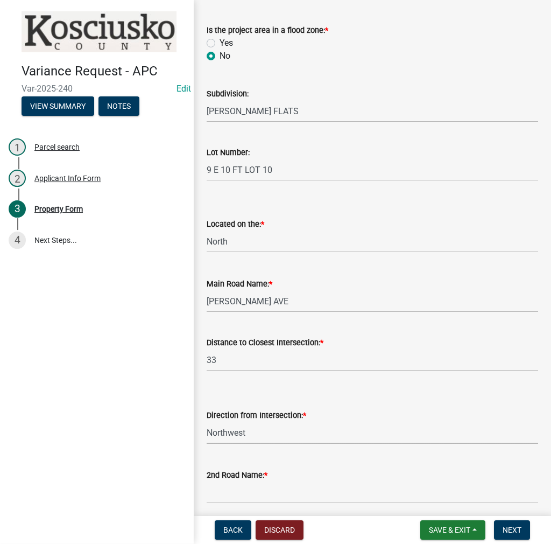
scroll to position [776, 0]
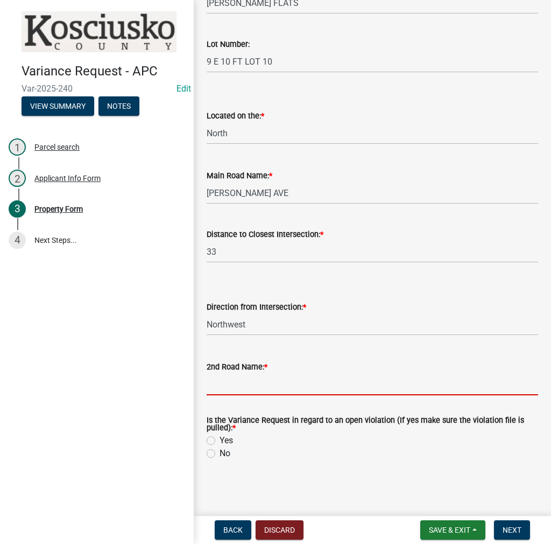
click at [228, 380] on input "2nd Road Name: *" at bounding box center [373, 384] width 332 height 22
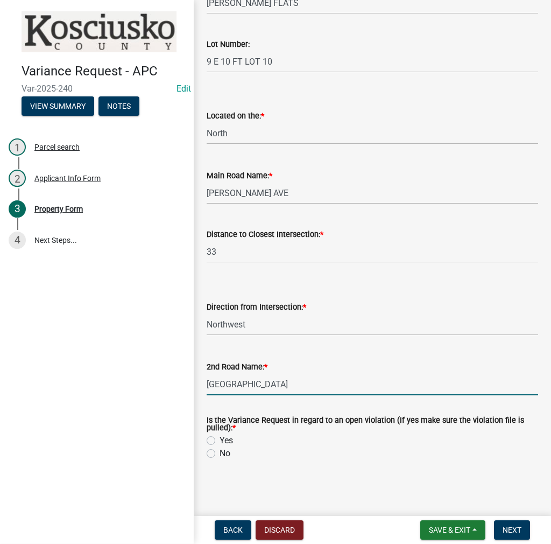
type input "LAKE VIEW ST"
click at [220, 455] on label "No" at bounding box center [225, 453] width 11 height 13
click at [220, 454] on input "No" at bounding box center [223, 450] width 7 height 7
radio input "true"
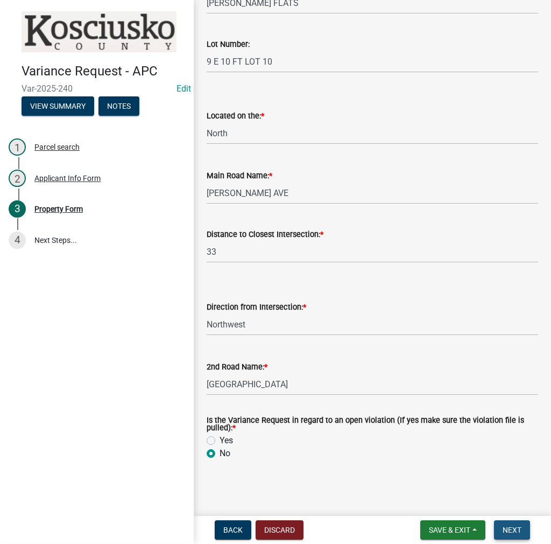
click at [522, 527] on button "Next" at bounding box center [512, 529] width 36 height 19
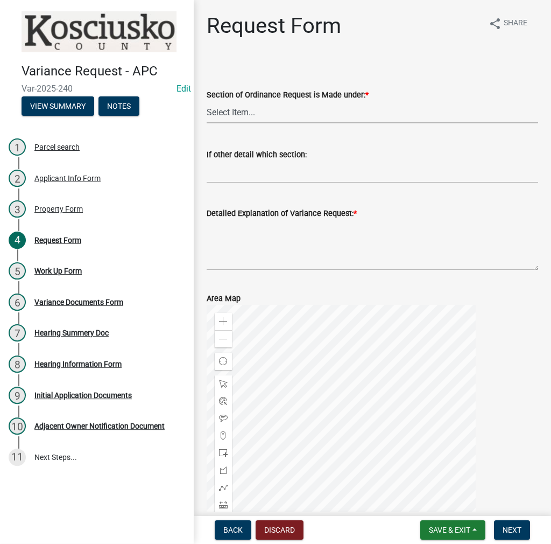
click at [266, 117] on select "Select Item... 2.10 I1 Criteria 2.11 I2 Criteria I3 Criteria 2.15 Lot and Yard …" at bounding box center [373, 112] width 332 height 22
click at [207, 101] on select "Select Item... 2.10 I1 Criteria 2.11 I2 Criteria I3 Criteria 2.15 Lot and Yard …" at bounding box center [373, 112] width 332 height 22
select select "77eb12f8-2a64-4a31-bfec-9b00716b2165"
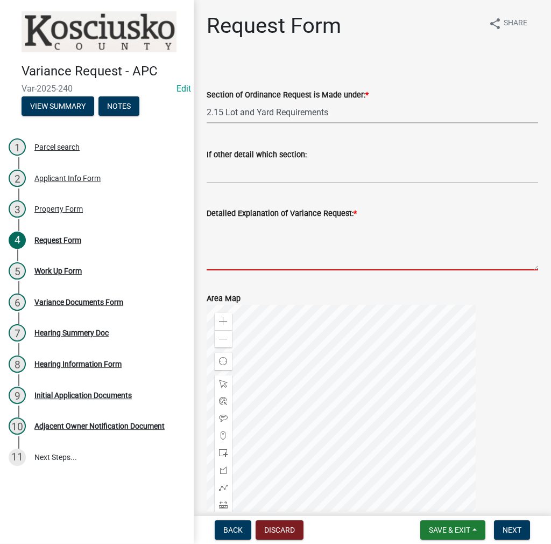
click at [283, 251] on textarea "Detailed Explanation of Variance Request: *" at bounding box center [373, 245] width 332 height 51
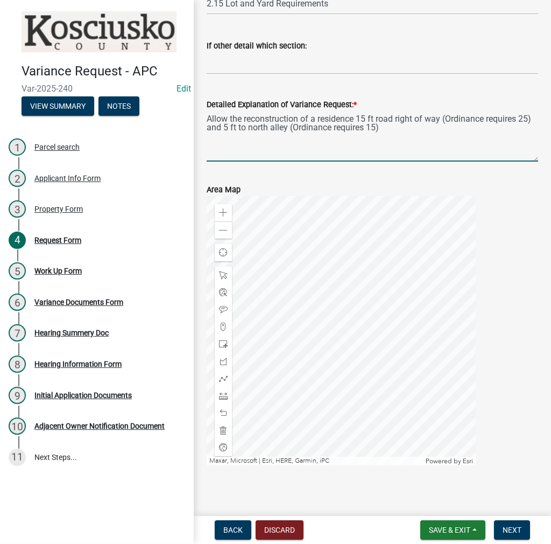
scroll to position [114, 0]
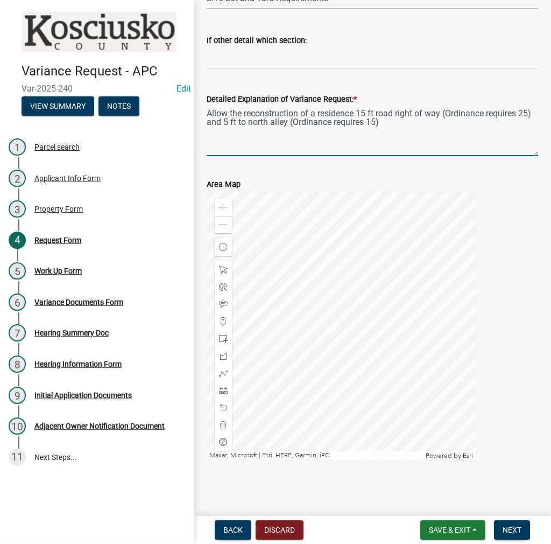
type textarea "Allow the reconstruction of a residence 15 ft road right of way (Ordinance requ…"
click at [519, 528] on span "Next" at bounding box center [512, 530] width 19 height 9
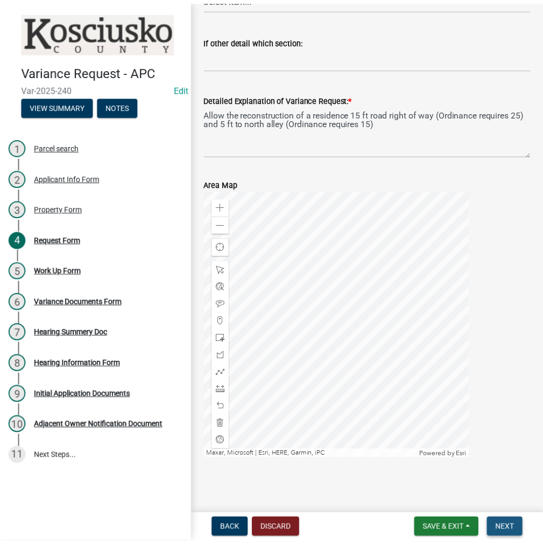
scroll to position [0, 0]
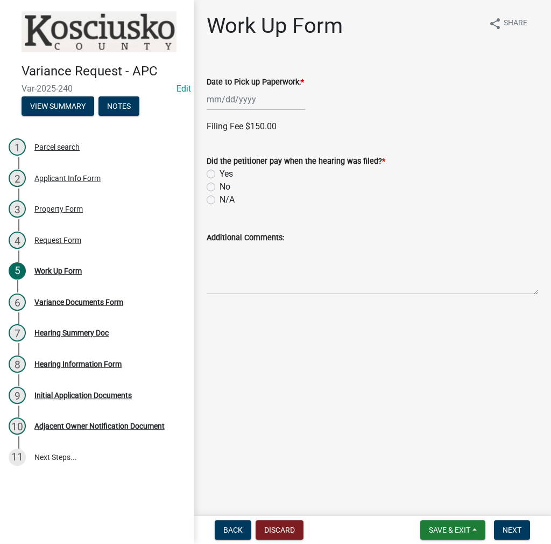
click at [233, 95] on div at bounding box center [256, 99] width 99 height 22
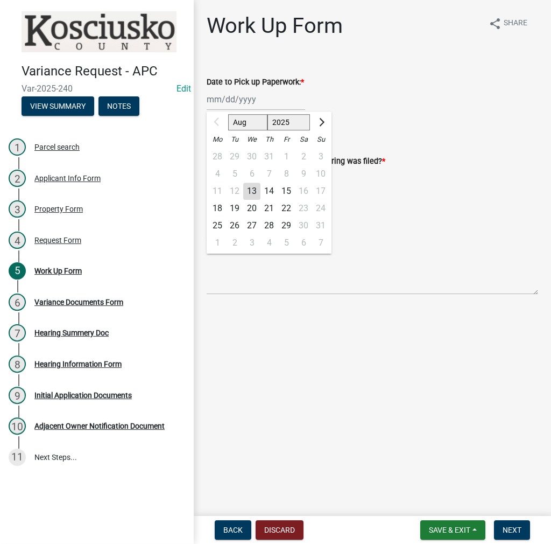
click at [217, 209] on div "18" at bounding box center [217, 208] width 17 height 17
type input "08/18/2025"
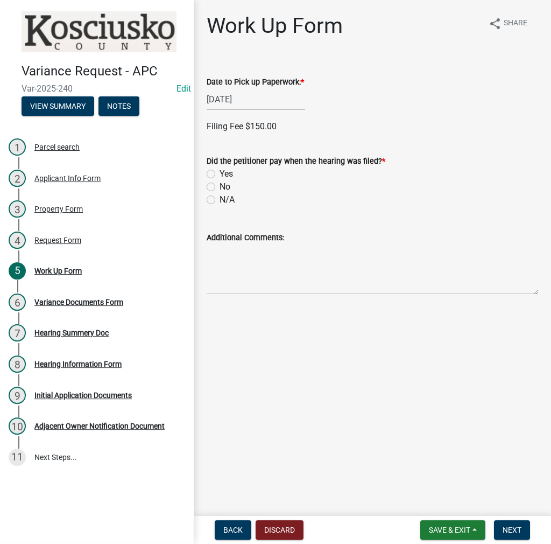
click at [220, 188] on label "No" at bounding box center [225, 186] width 11 height 13
click at [220, 187] on input "No" at bounding box center [223, 183] width 7 height 7
radio input "true"
click at [507, 524] on button "Next" at bounding box center [512, 529] width 36 height 19
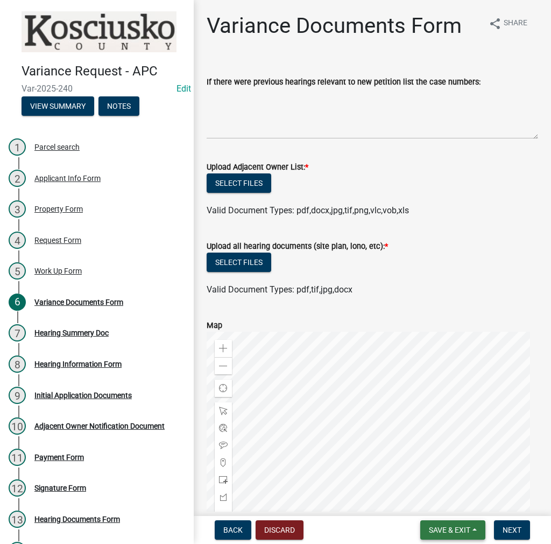
click at [446, 526] on span "Save & Exit" at bounding box center [449, 530] width 41 height 9
click at [438, 506] on button "Save & Exit" at bounding box center [443, 502] width 86 height 26
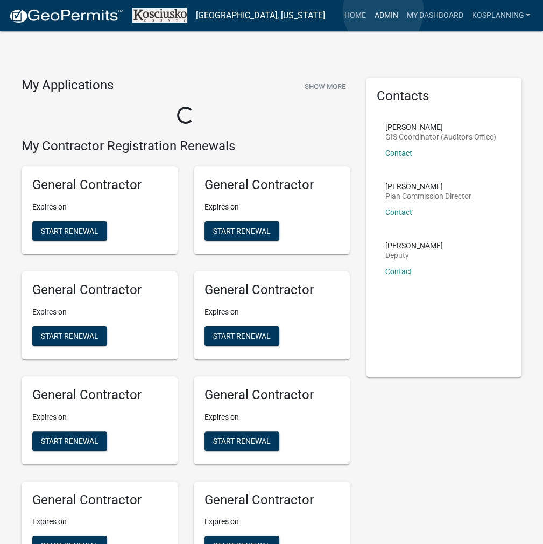
click at [383, 11] on link "Admin" at bounding box center [386, 15] width 32 height 20
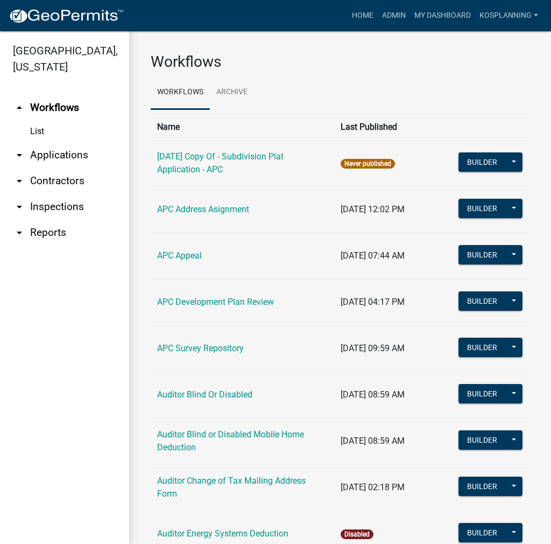
click at [55, 177] on link "arrow_drop_down Contractors" at bounding box center [64, 181] width 129 height 26
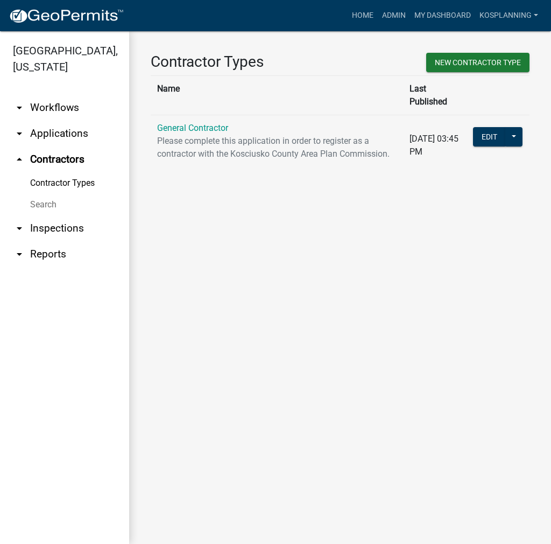
click at [196, 121] on td "General Contractor Please complete this application in order to register as a c…" at bounding box center [277, 145] width 253 height 61
click at [200, 123] on link "General Contractor" at bounding box center [192, 128] width 71 height 10
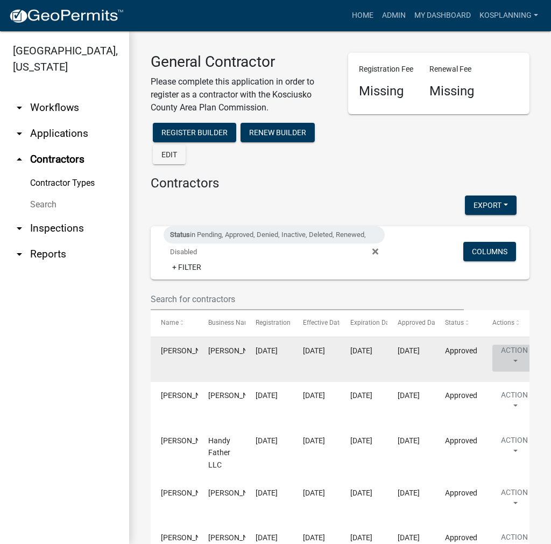
click at [517, 355] on button "Action" at bounding box center [515, 358] width 44 height 27
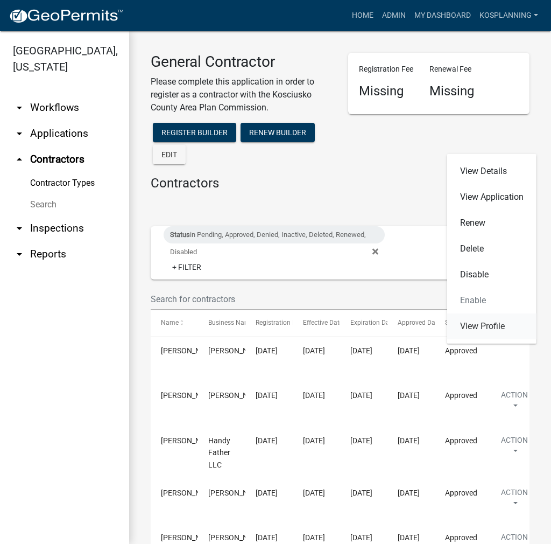
click at [497, 328] on link "View Profile" at bounding box center [492, 326] width 89 height 26
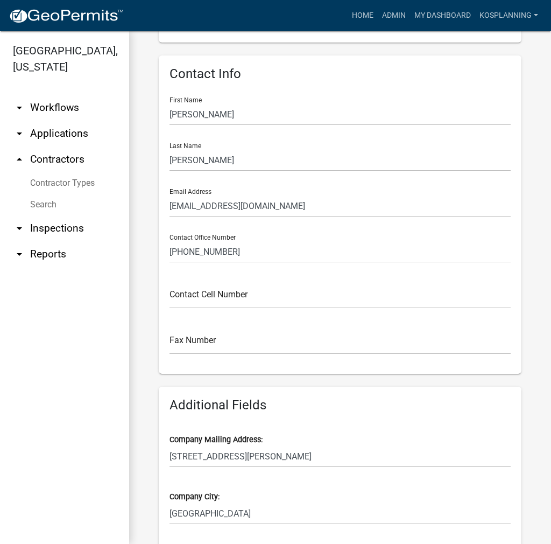
scroll to position [215, 0]
